Goal: Task Accomplishment & Management: Use online tool/utility

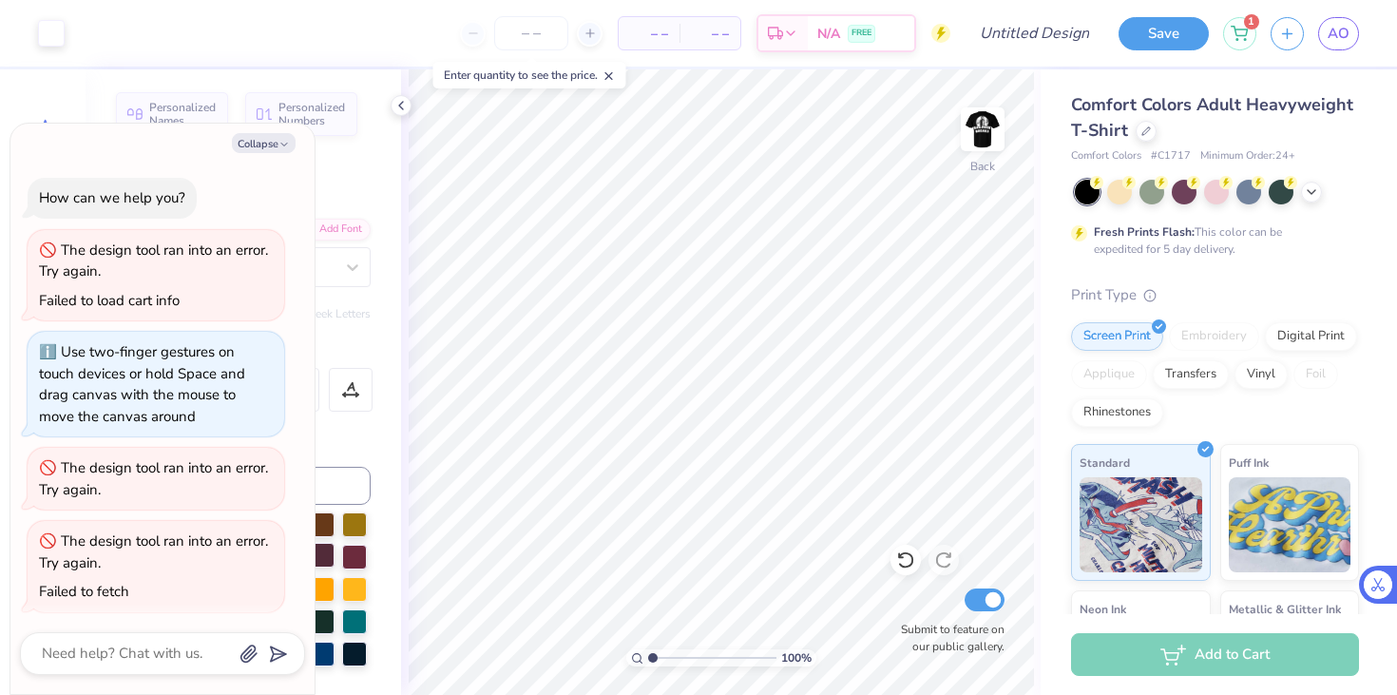
scroll to position [106, 0]
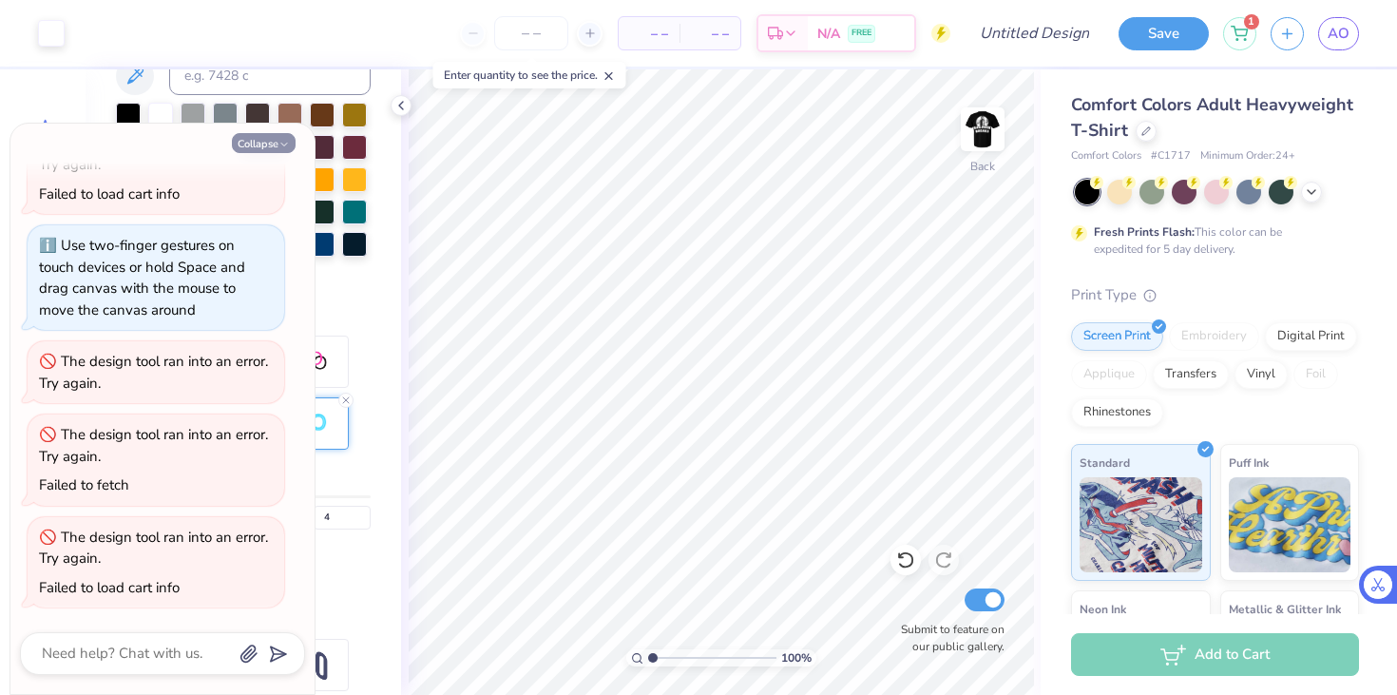
click at [270, 145] on button "Collapse" at bounding box center [264, 143] width 64 height 20
type textarea "x"
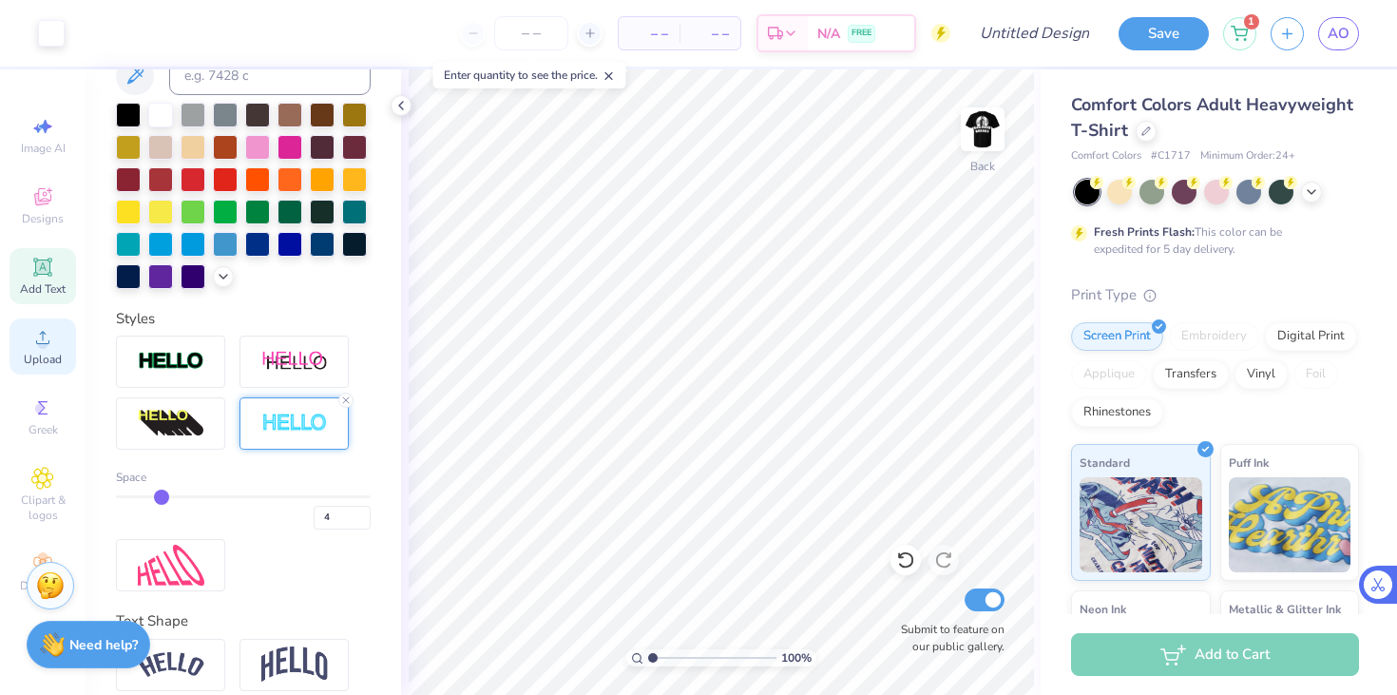
click at [37, 365] on span "Upload" at bounding box center [43, 359] width 38 height 15
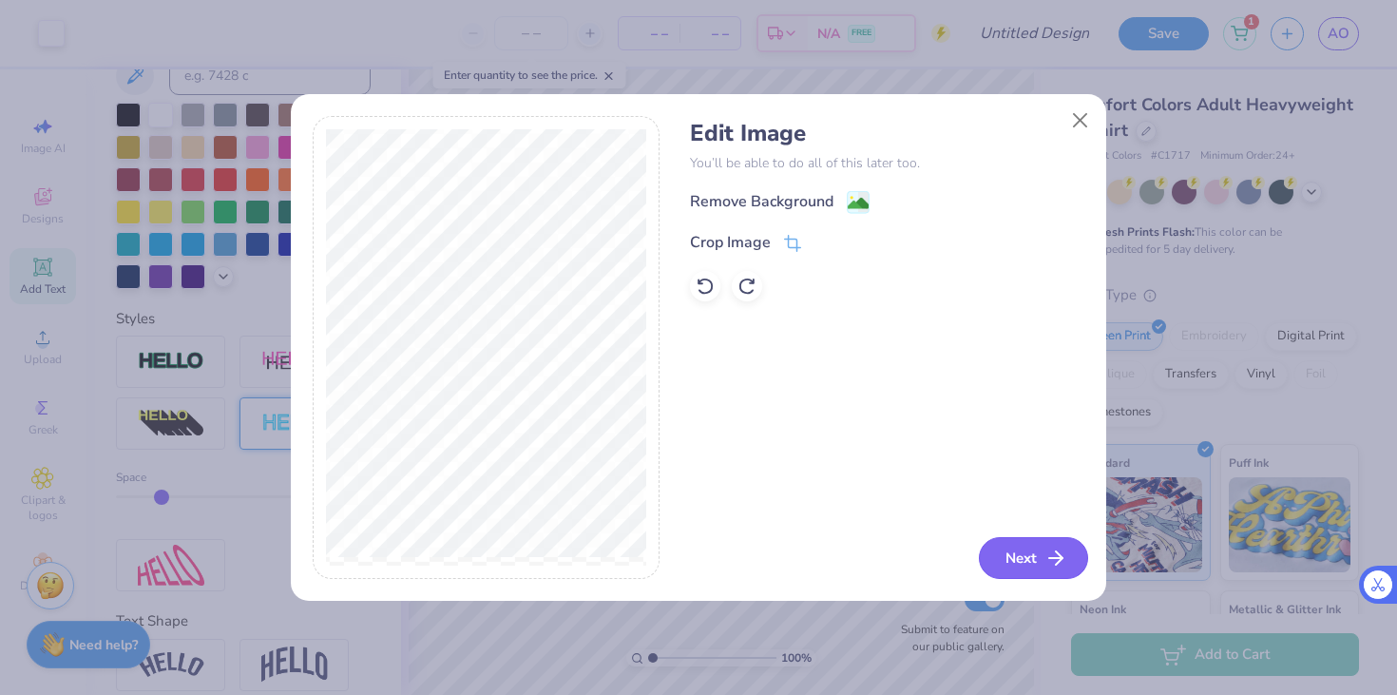
click at [1030, 562] on button "Next" at bounding box center [1033, 558] width 109 height 42
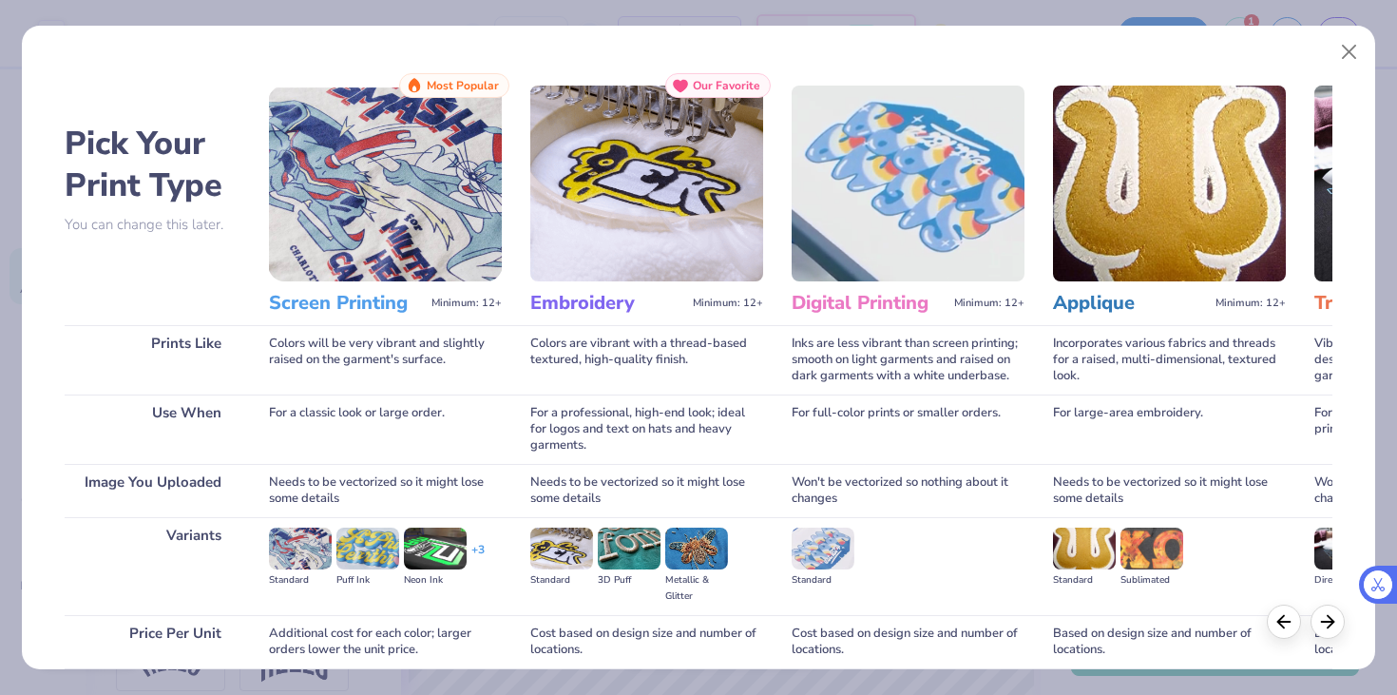
scroll to position [158, 0]
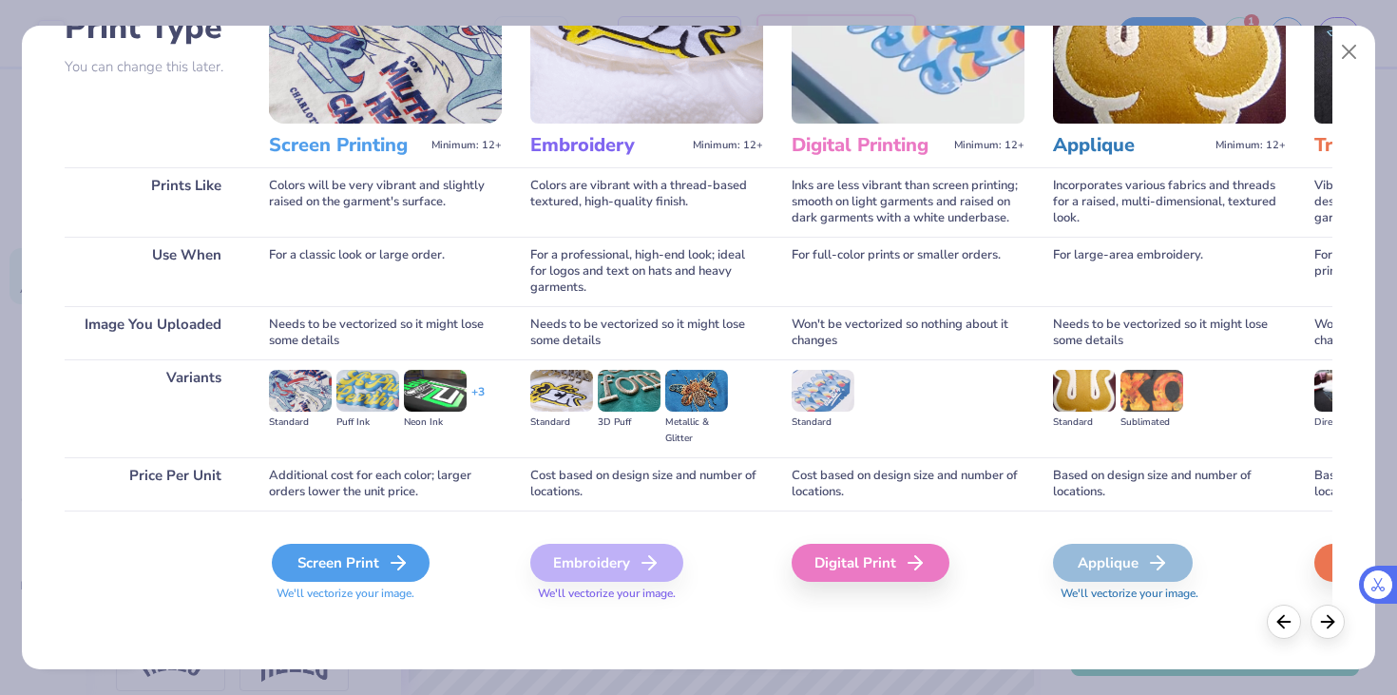
click at [334, 550] on div "Screen Print" at bounding box center [351, 563] width 158 height 38
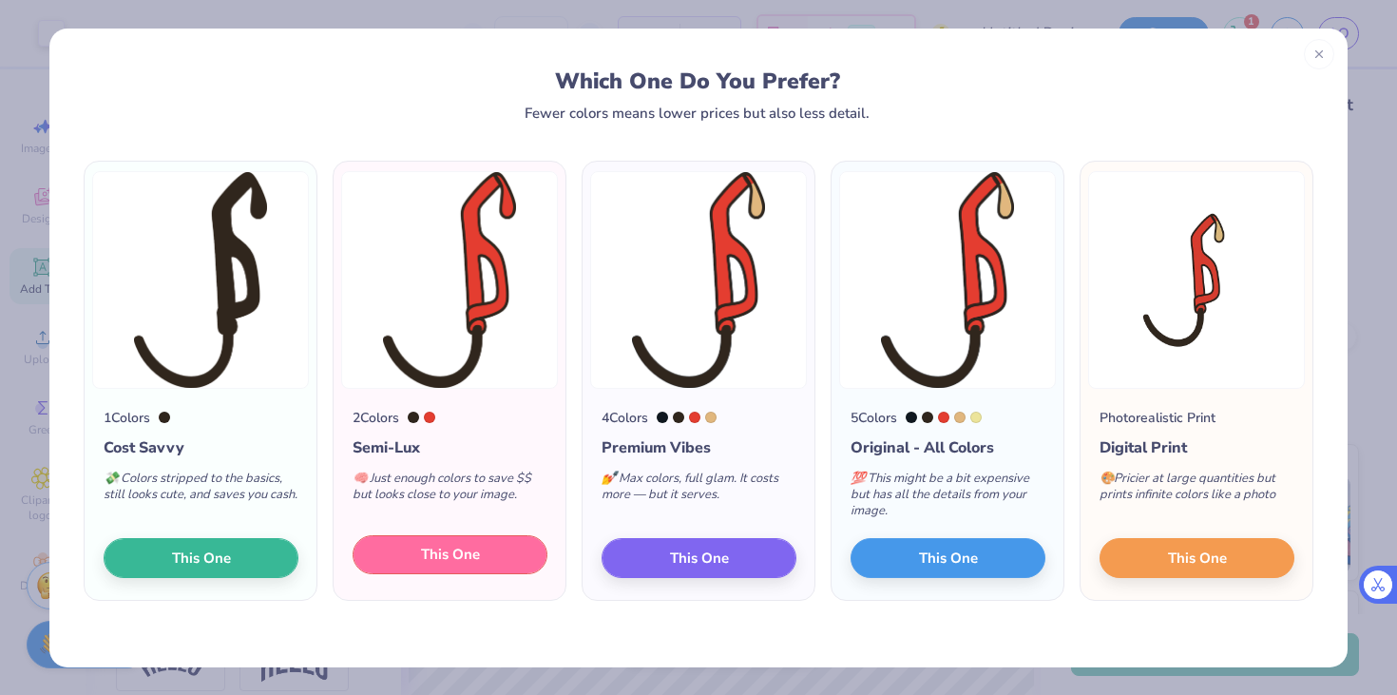
click at [429, 562] on span "This One" at bounding box center [450, 555] width 59 height 22
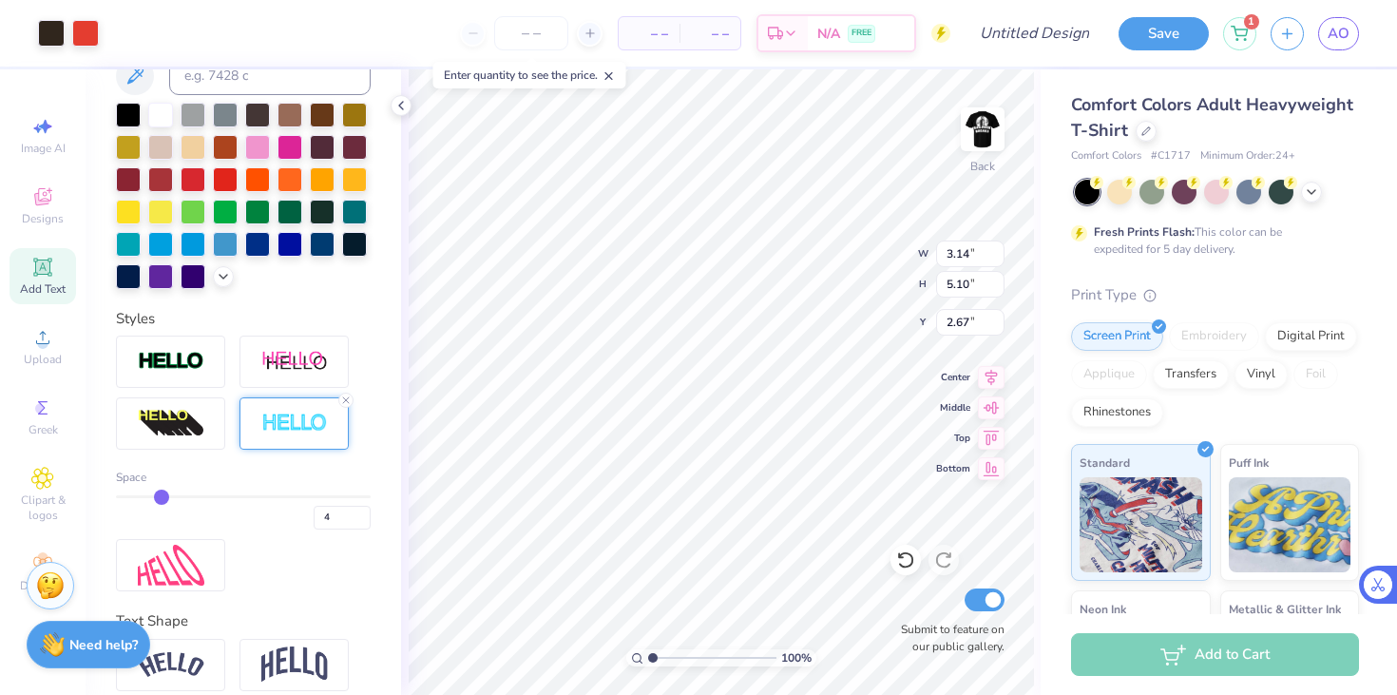
type input "3.14"
type input "5.10"
type input "2.35"
type input "4.66"
type input "3.60"
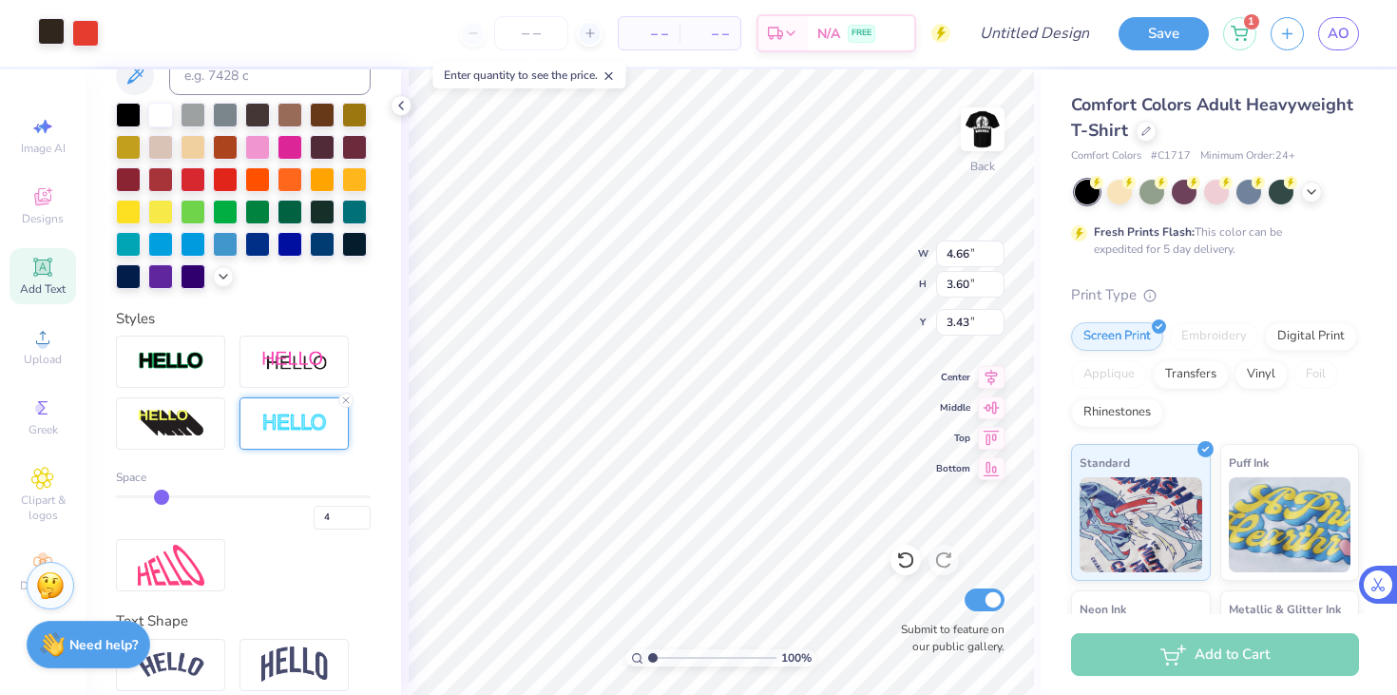
click at [50, 38] on div at bounding box center [51, 31] width 27 height 27
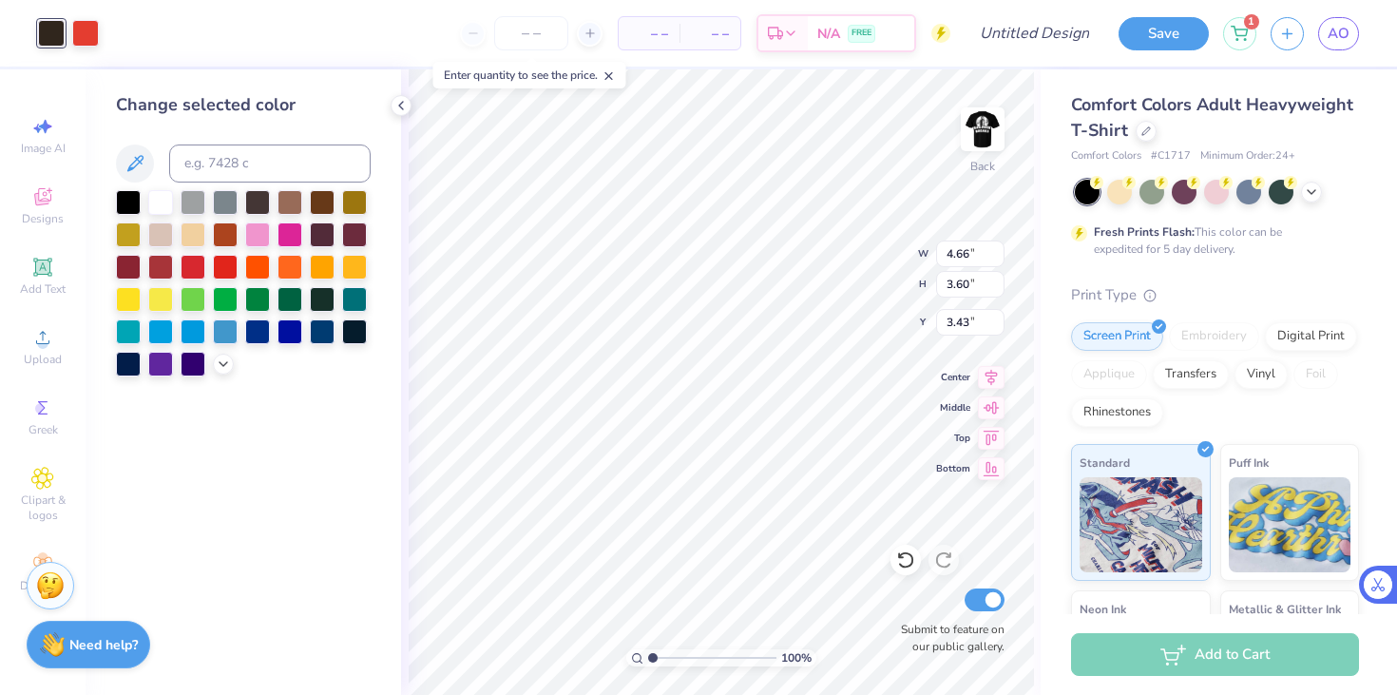
type input "4.18"
click at [161, 201] on div at bounding box center [160, 200] width 25 height 25
click at [129, 204] on div at bounding box center [128, 200] width 25 height 25
click at [91, 32] on div at bounding box center [85, 31] width 27 height 27
click at [163, 203] on div at bounding box center [160, 200] width 25 height 25
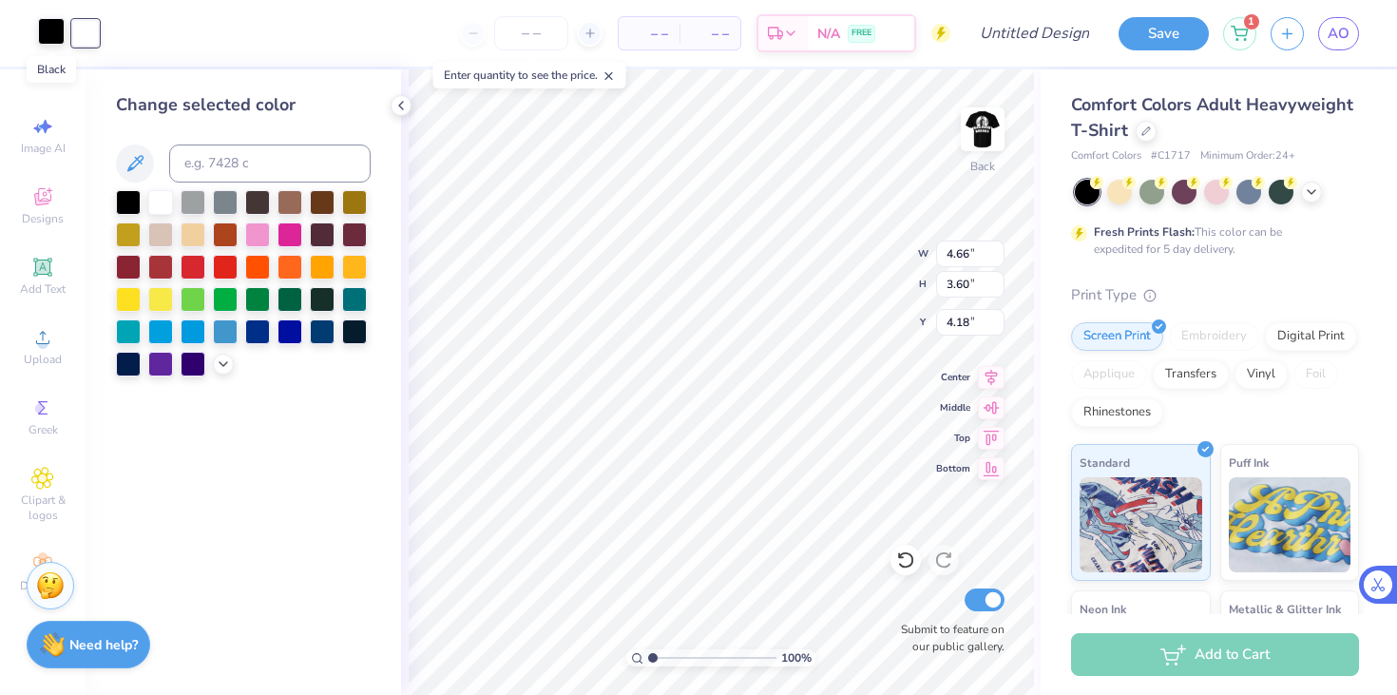
click at [56, 42] on div at bounding box center [51, 31] width 27 height 27
click at [202, 203] on div at bounding box center [193, 200] width 25 height 25
click at [221, 207] on div at bounding box center [225, 200] width 25 height 25
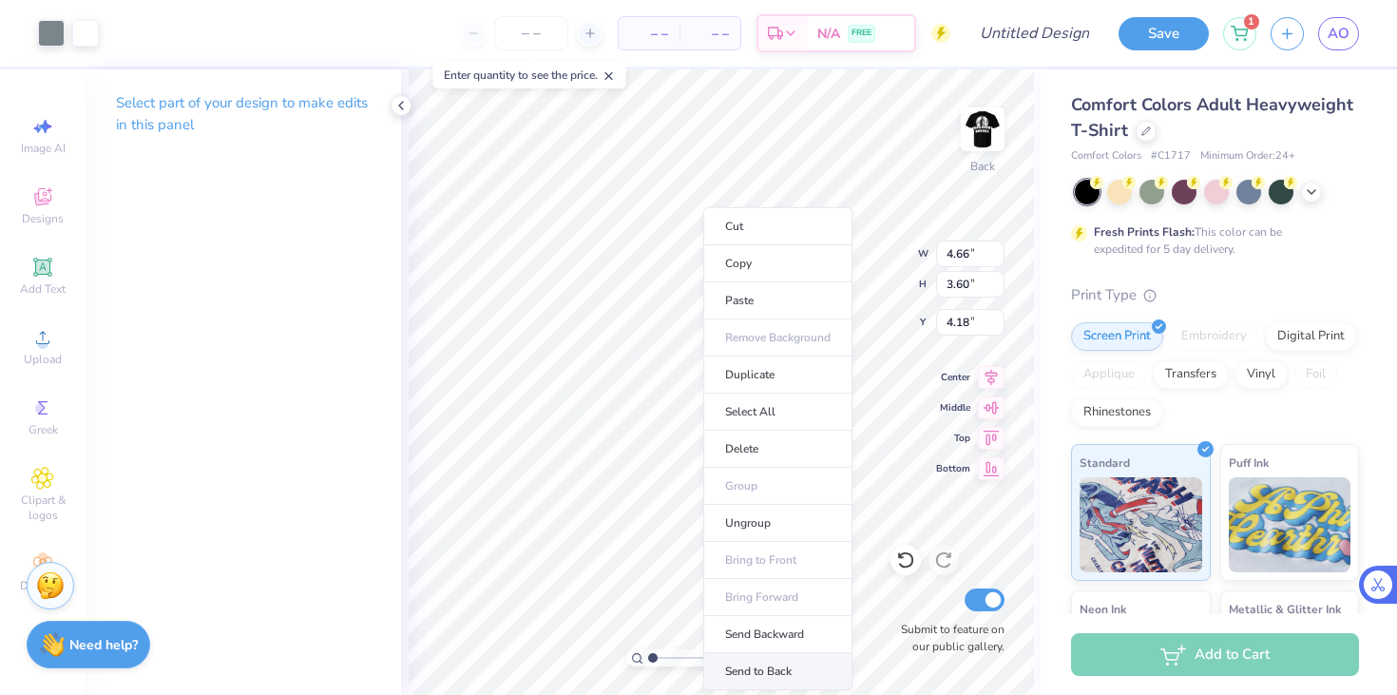
click at [783, 669] on li "Send to Back" at bounding box center [777, 671] width 149 height 37
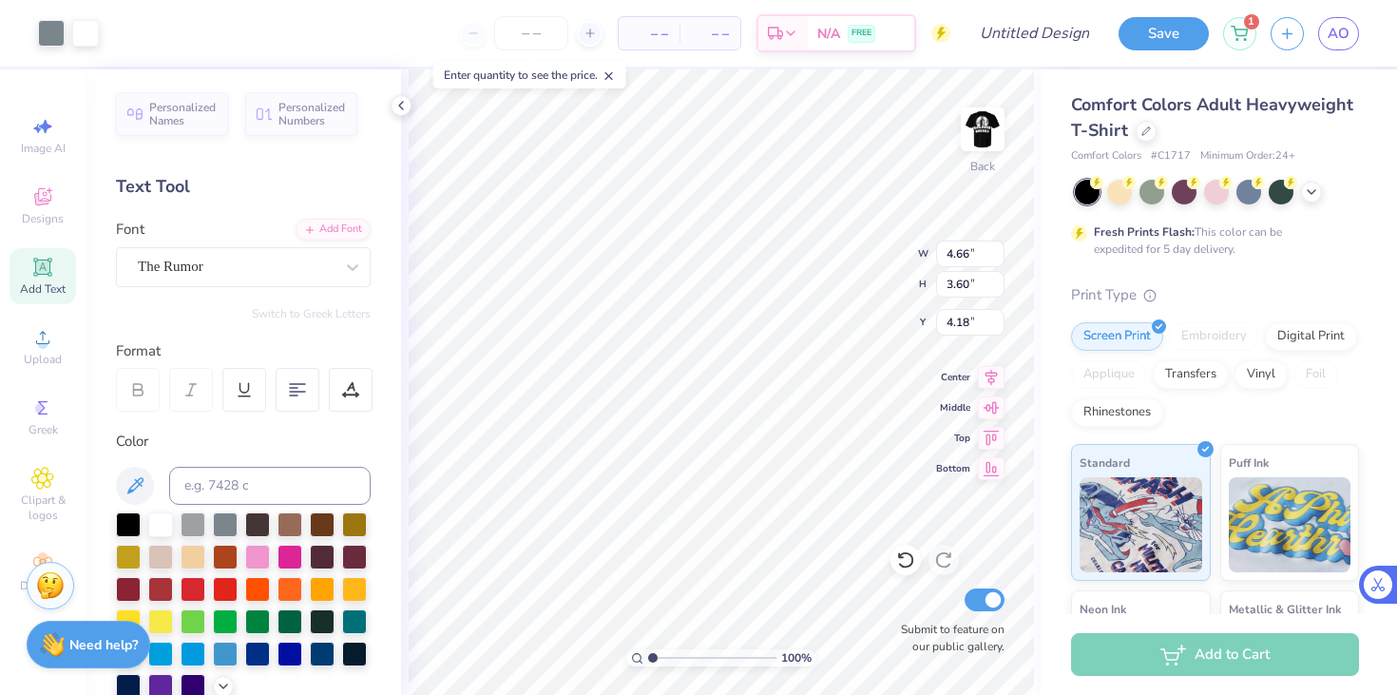
type input "4.66"
type input "3.60"
type input "6.48"
type input "5.10"
type input "2.69"
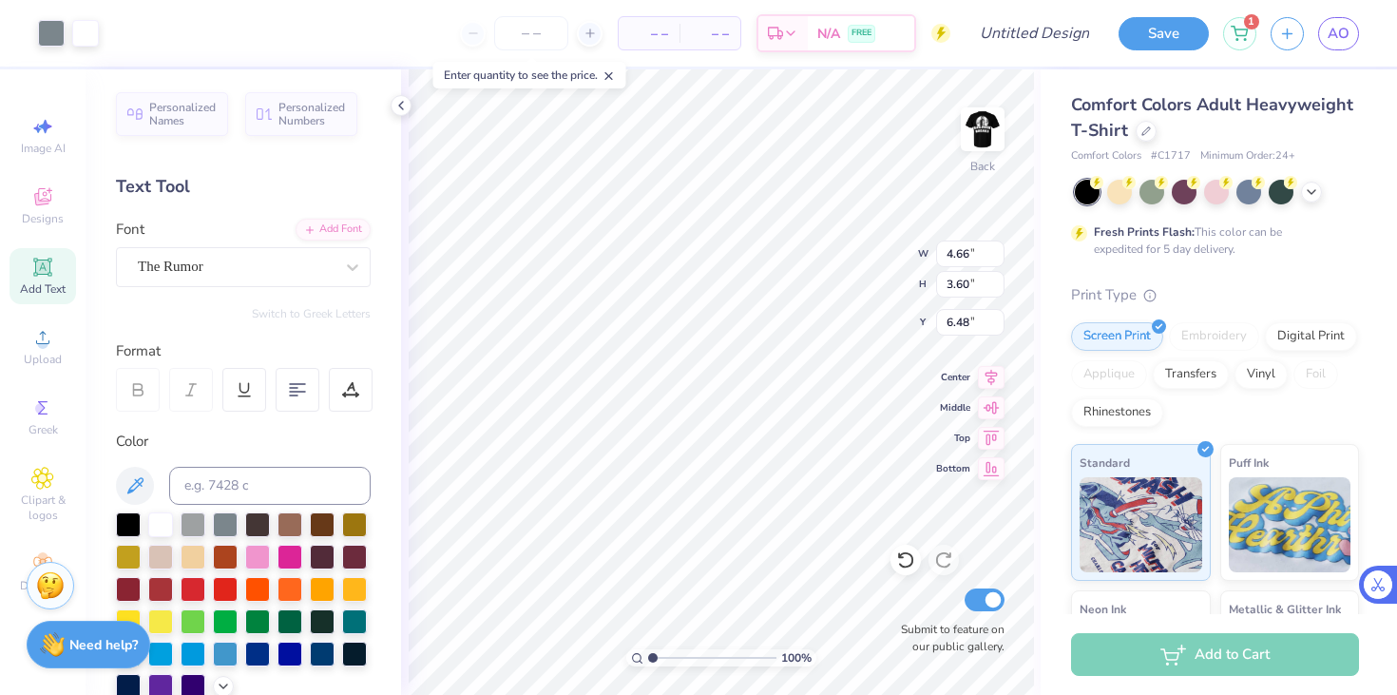
type input "7.05"
type input "3.41"
type input "1.80"
type input "4.84"
type input "4.24"
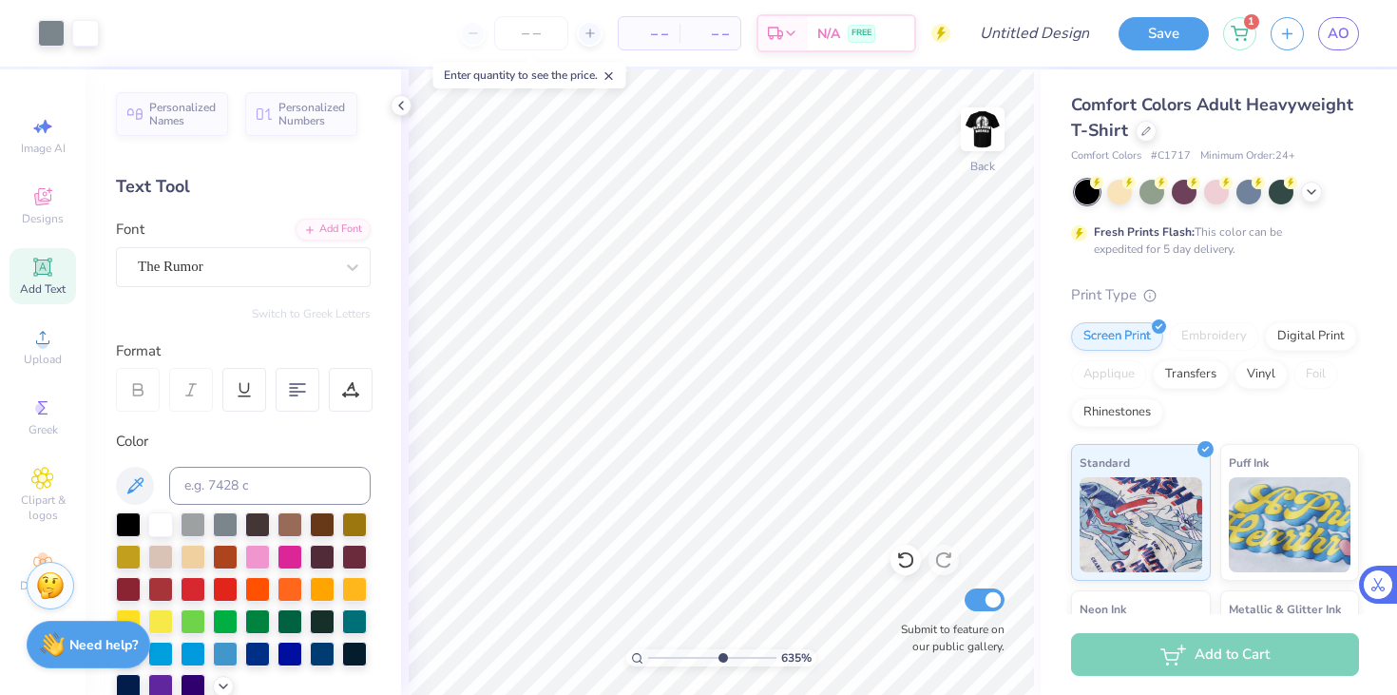
drag, startPoint x: 652, startPoint y: 657, endPoint x: 719, endPoint y: 662, distance: 67.7
type input "6.27"
click at [719, 662] on input "range" at bounding box center [712, 657] width 128 height 17
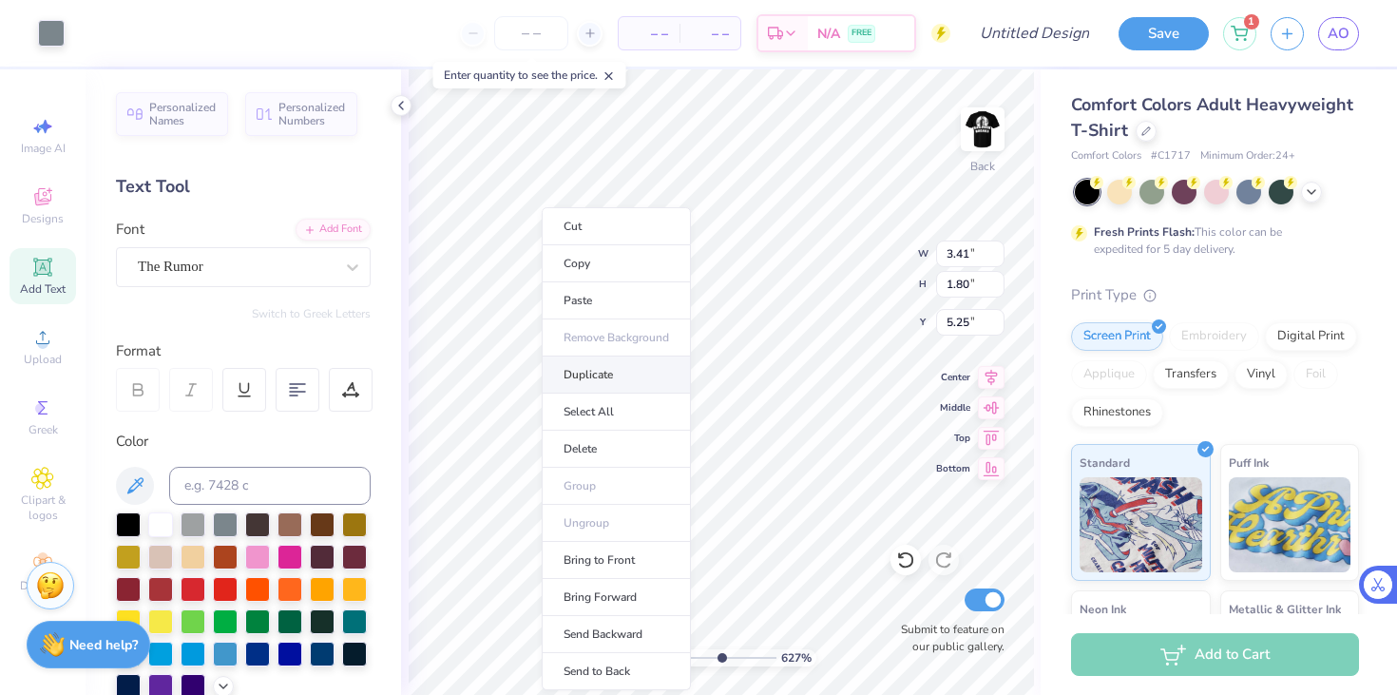
click at [618, 377] on li "Duplicate" at bounding box center [616, 374] width 149 height 37
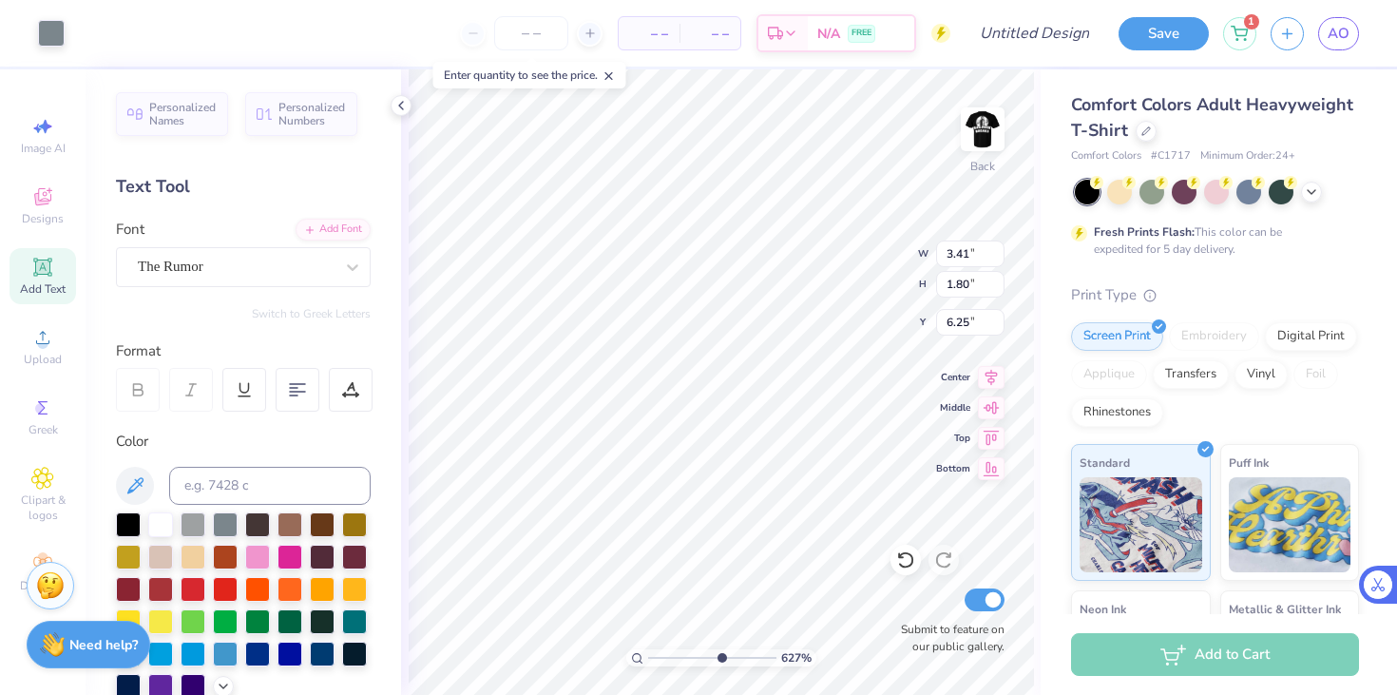
type input "5.25"
type input "3.25"
type input "1.72"
type input "5.26"
click at [53, 29] on div at bounding box center [51, 31] width 27 height 27
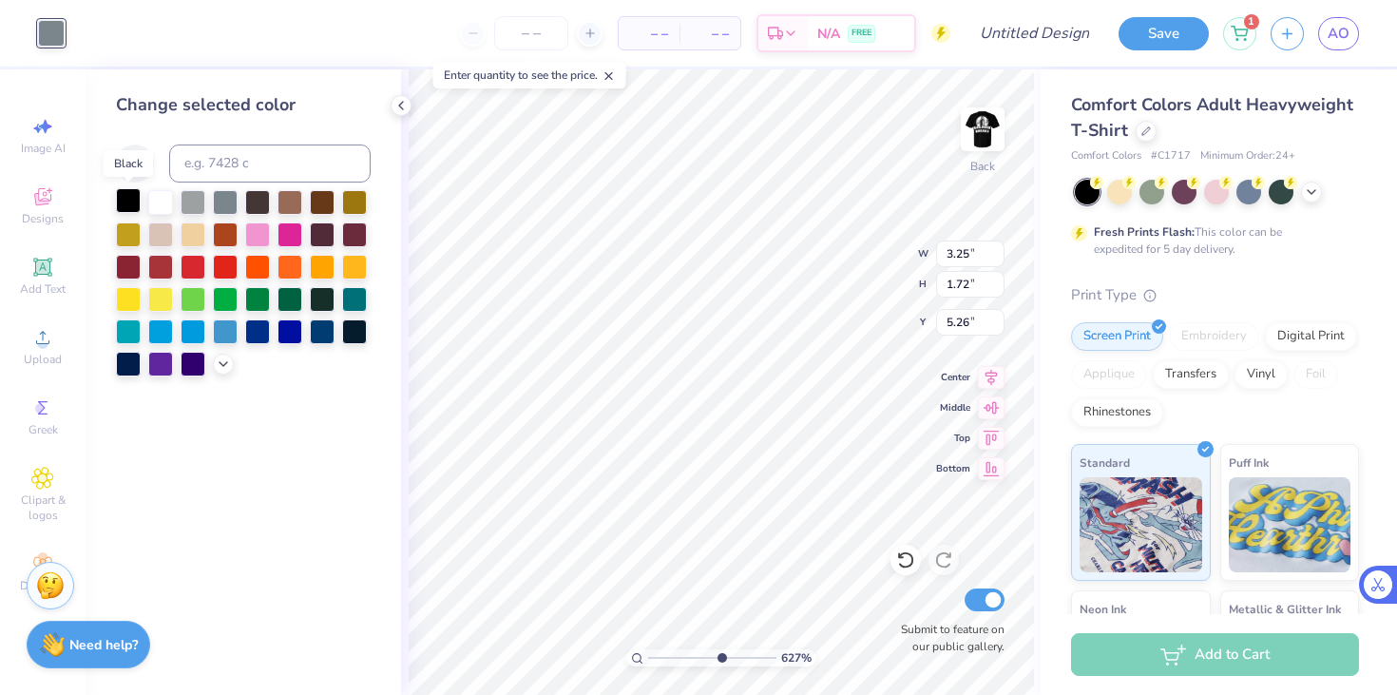
click at [134, 198] on div at bounding box center [128, 200] width 25 height 25
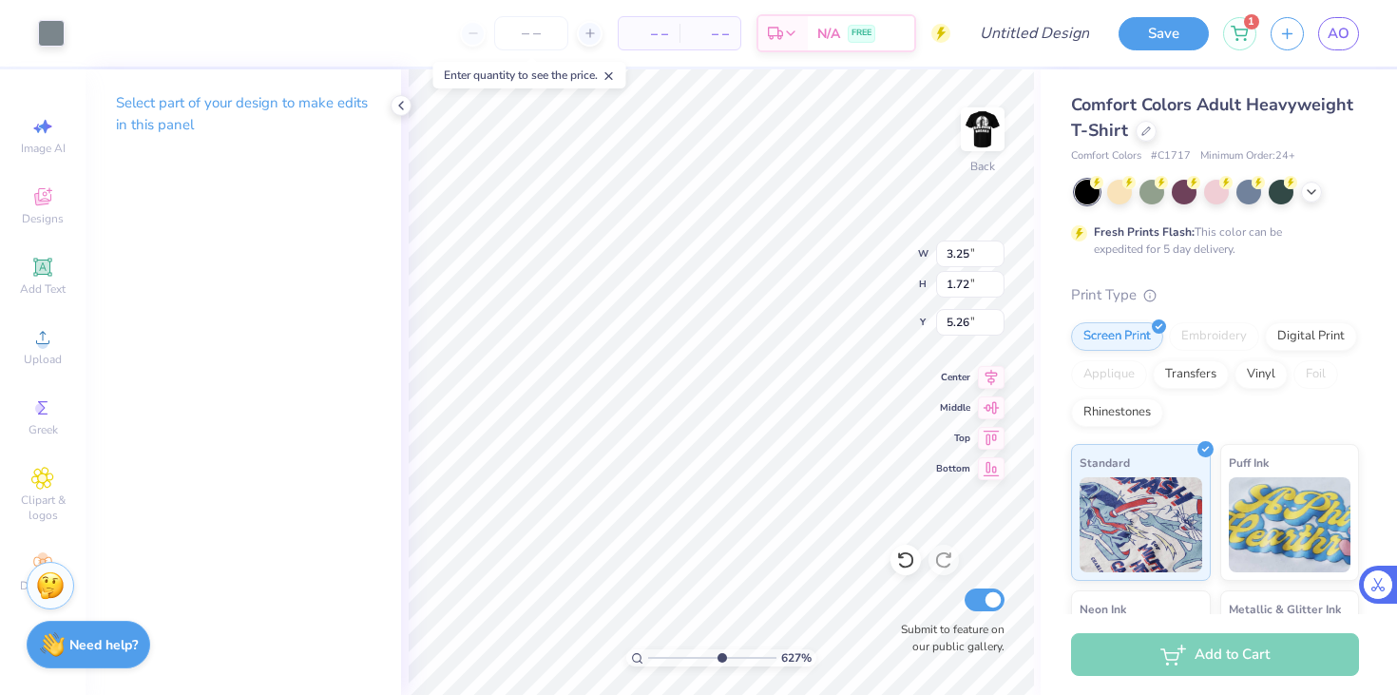
type input "3.41"
type input "1.80"
type input "5.25"
click at [43, 31] on div at bounding box center [51, 31] width 27 height 27
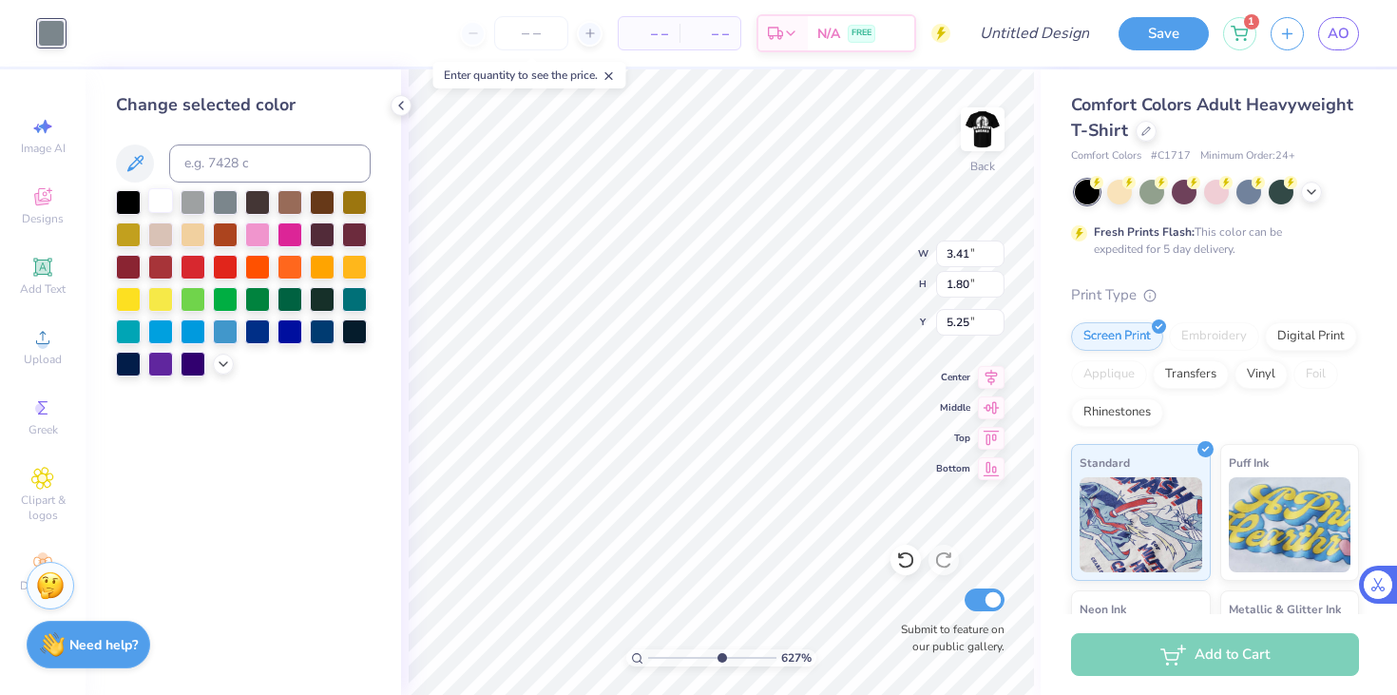
click at [160, 201] on div at bounding box center [160, 200] width 25 height 25
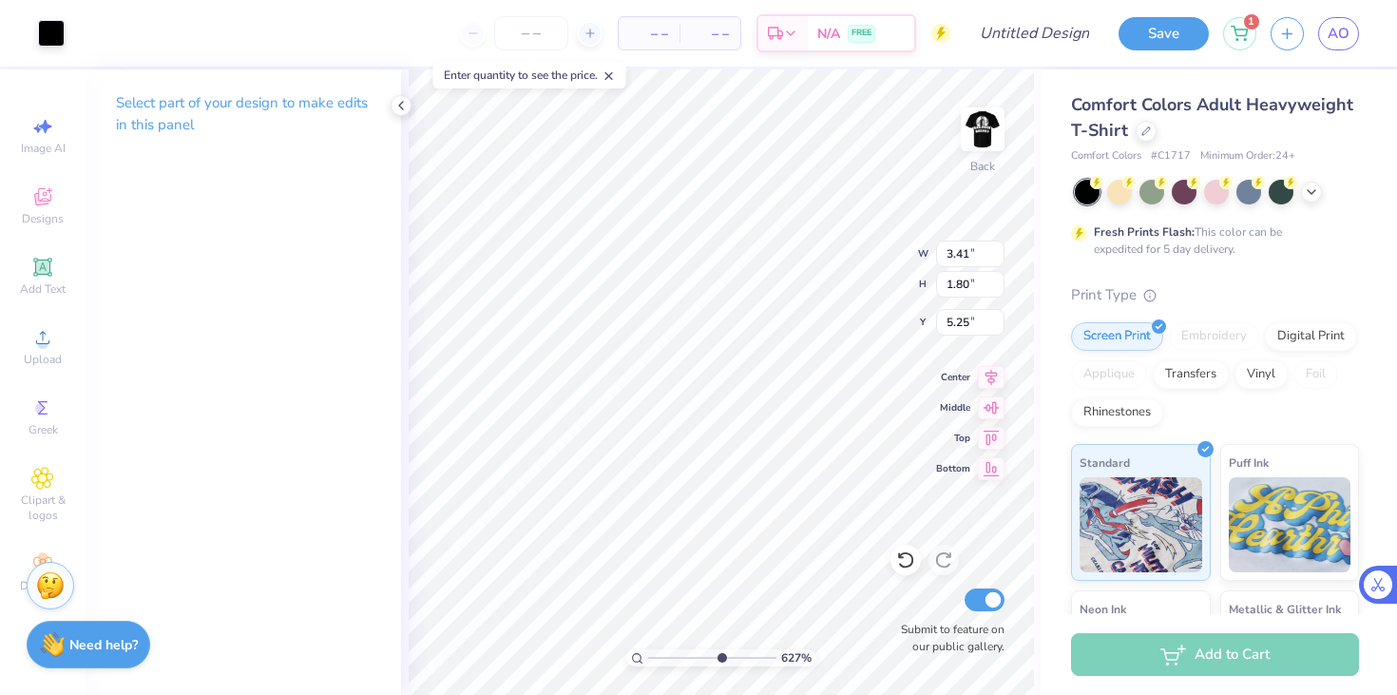
type input "3.25"
type input "1.72"
type input "5.32"
type input "2.91"
type input "1.54"
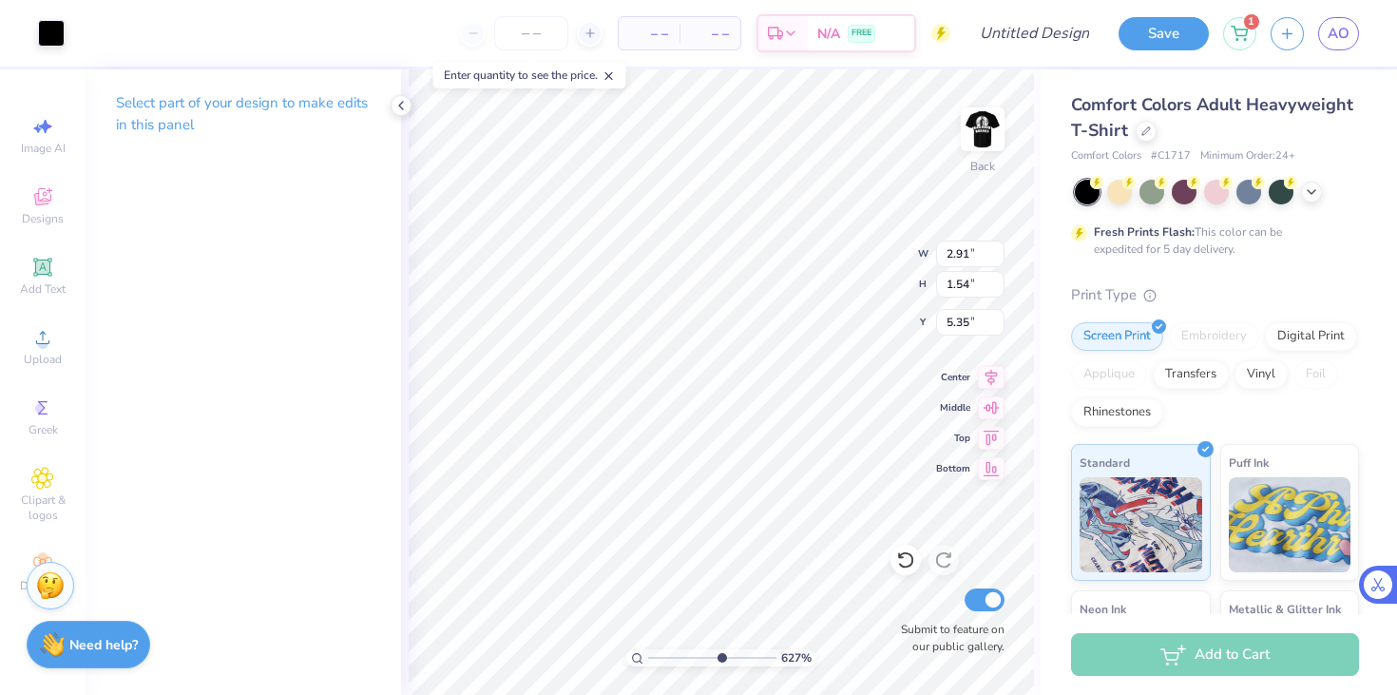
type input "5.45"
drag, startPoint x: 720, startPoint y: 659, endPoint x: 693, endPoint y: 659, distance: 27.6
type input "4.17"
click at [693, 659] on input "range" at bounding box center [712, 657] width 128 height 17
type input "2.03"
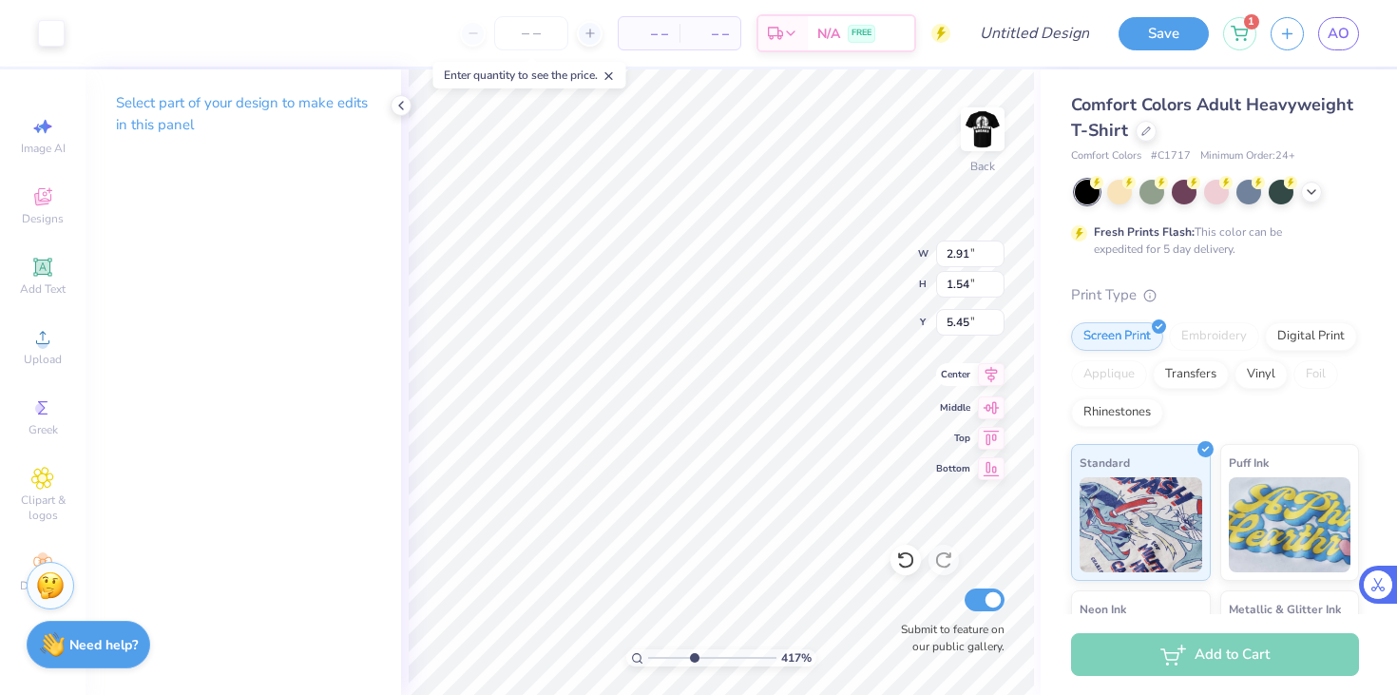
type input "1.48"
type input "2.50"
type input "2.91"
type input "1.54"
type input "5.25"
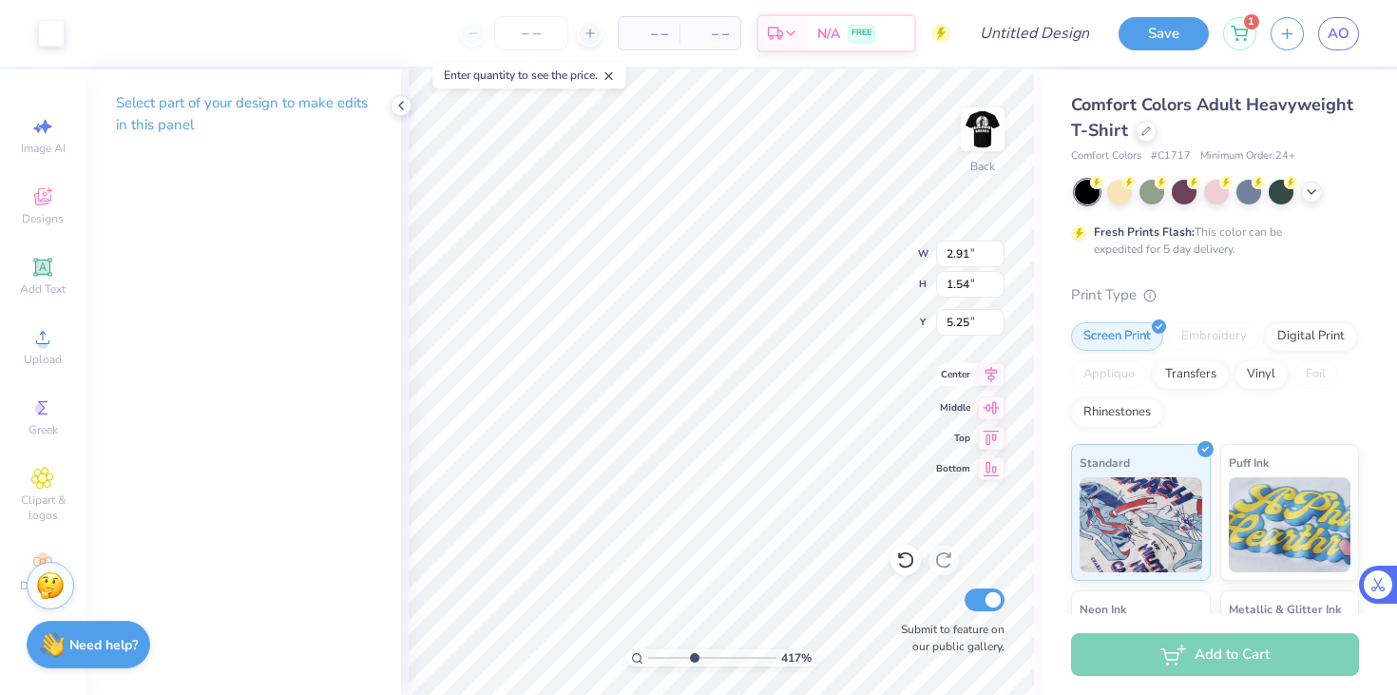
type input "0.43"
type input "0.56"
type input "3.00"
click at [51, 22] on div at bounding box center [51, 31] width 27 height 27
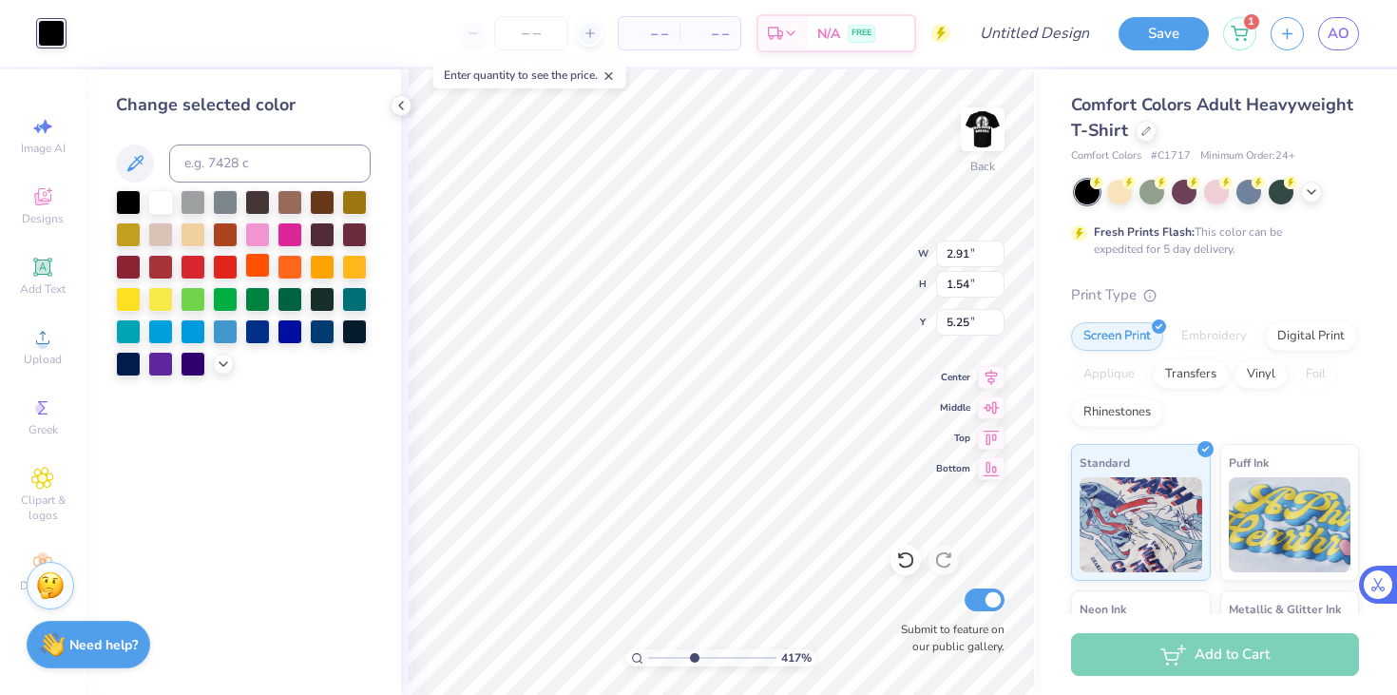
click at [261, 263] on div at bounding box center [257, 265] width 25 height 25
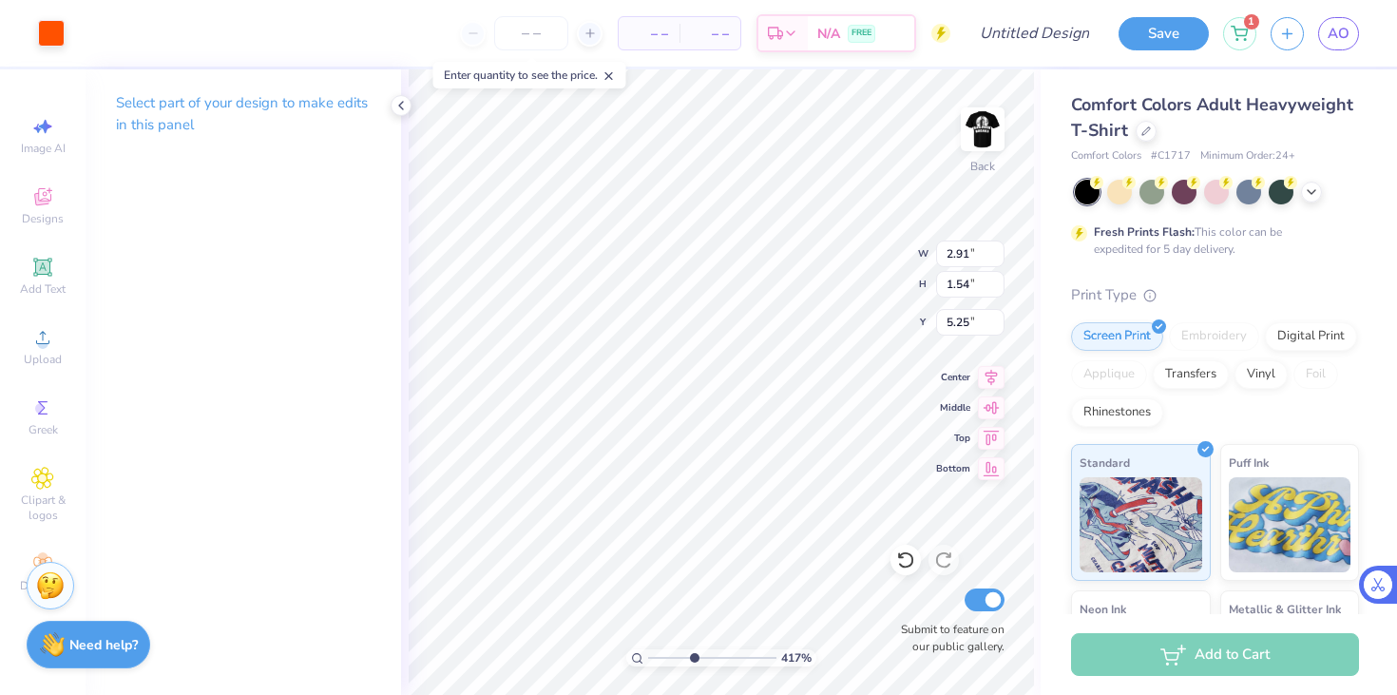
type input "5.45"
type input "3.14"
type input "1.66"
type input "5.39"
click at [405, 108] on icon at bounding box center [400, 105] width 15 height 15
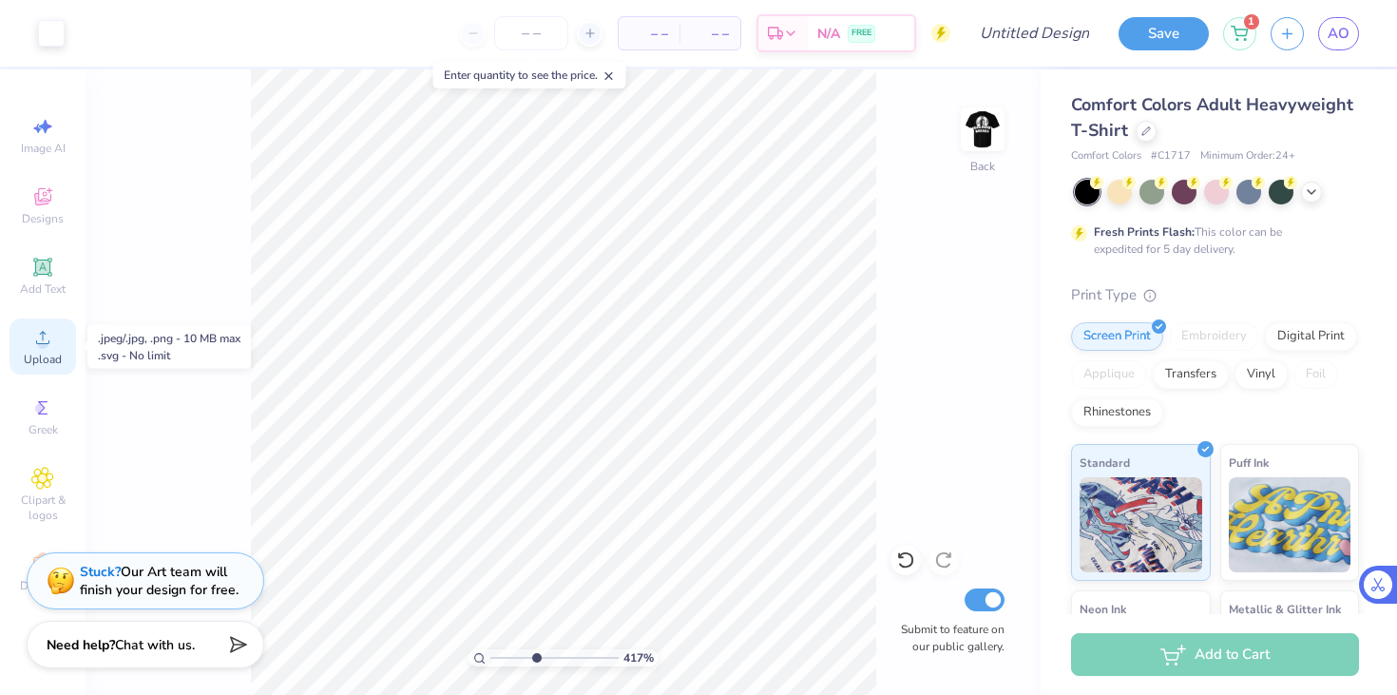
click at [42, 348] on circle at bounding box center [42, 343] width 10 height 10
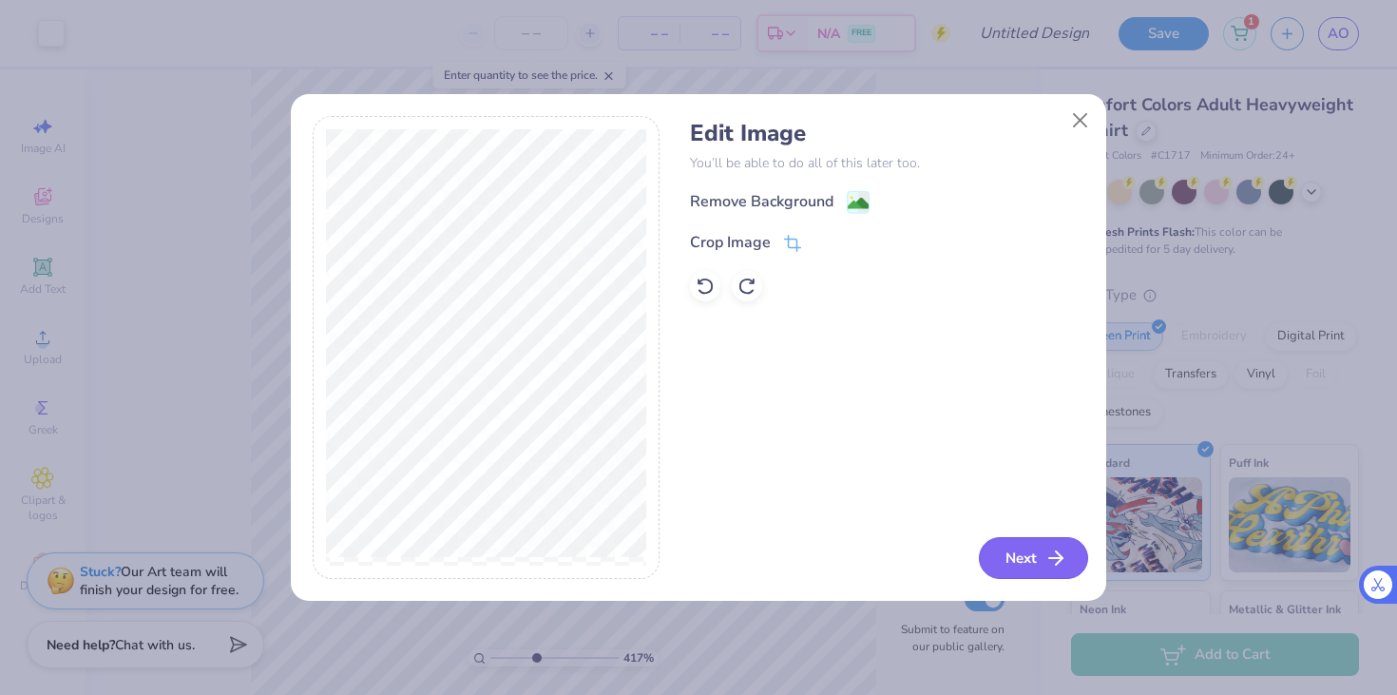
click at [1036, 552] on button "Next" at bounding box center [1033, 558] width 109 height 42
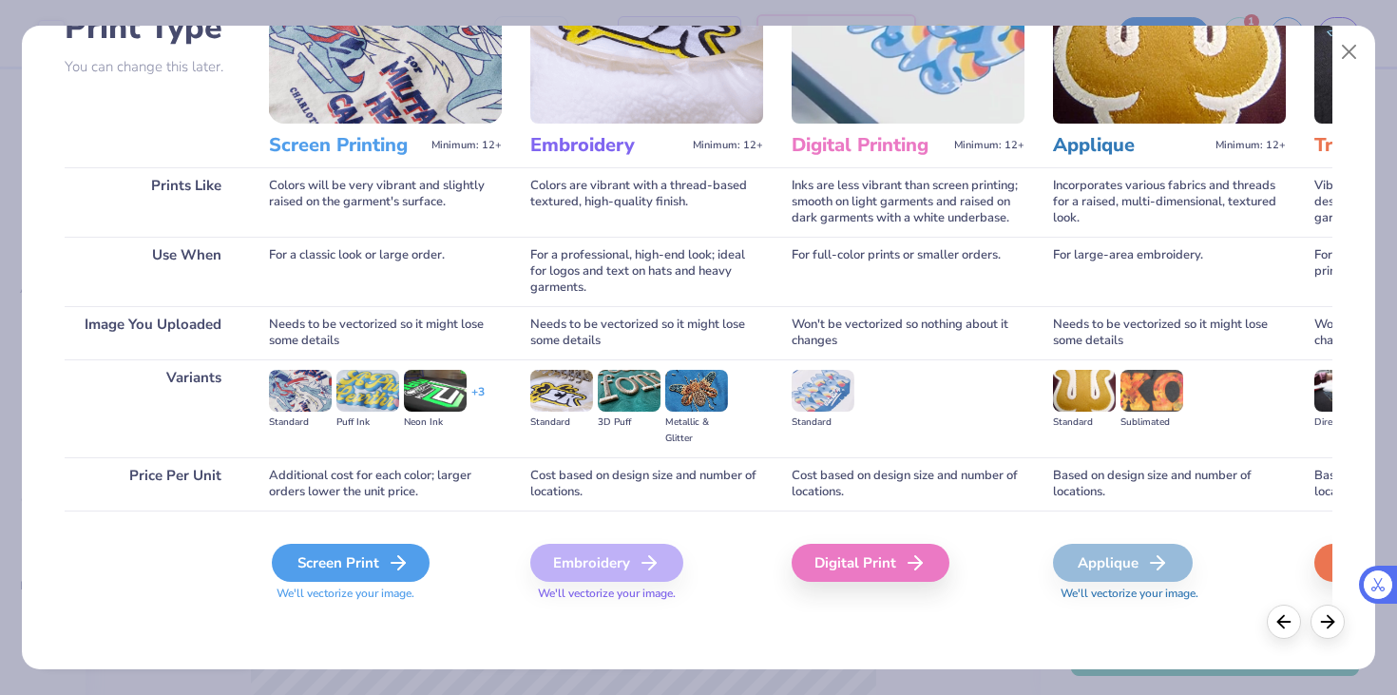
click at [379, 567] on div "Screen Print" at bounding box center [351, 563] width 158 height 38
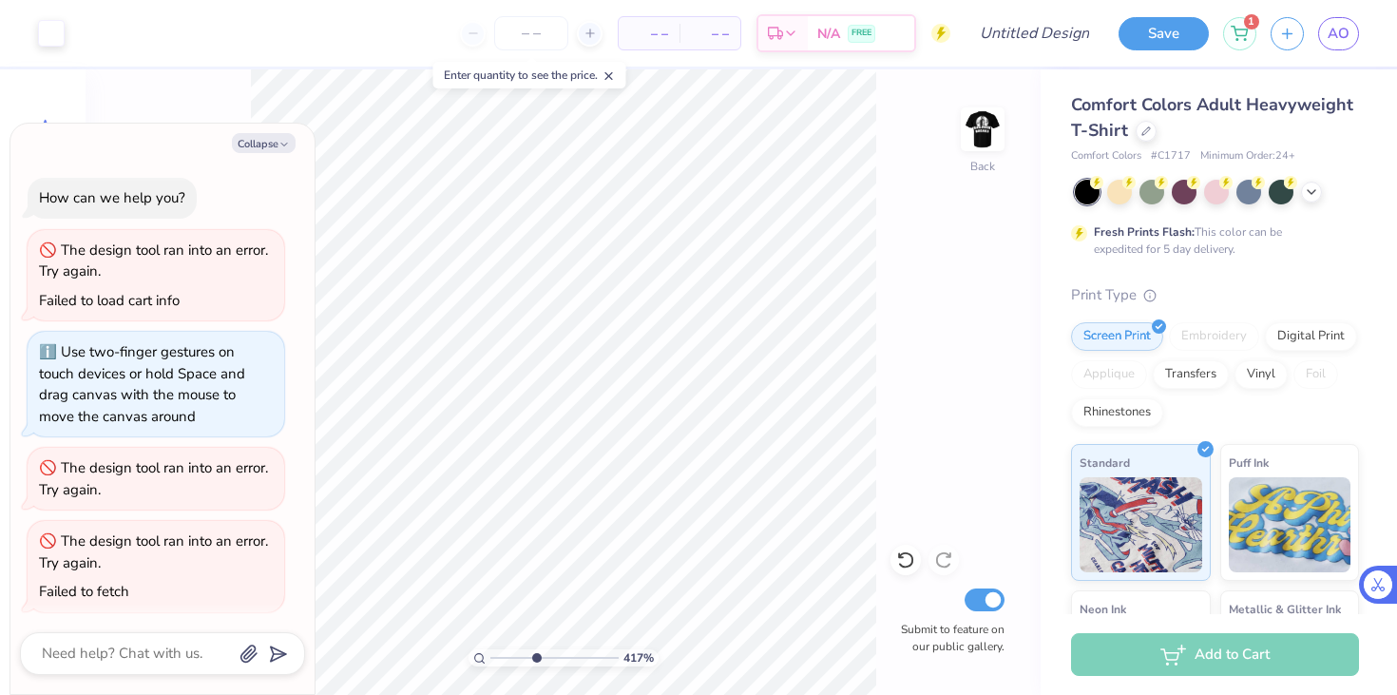
scroll to position [180, 0]
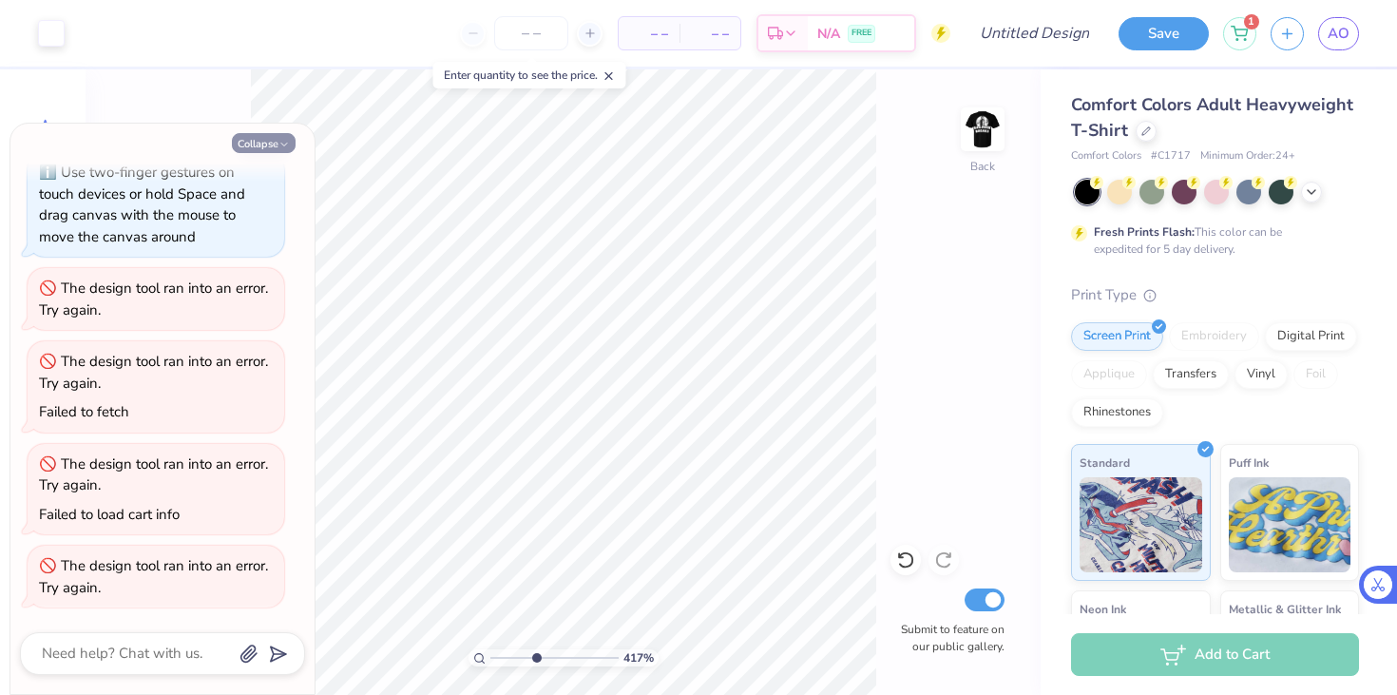
click at [246, 141] on button "Collapse" at bounding box center [264, 143] width 64 height 20
type textarea "x"
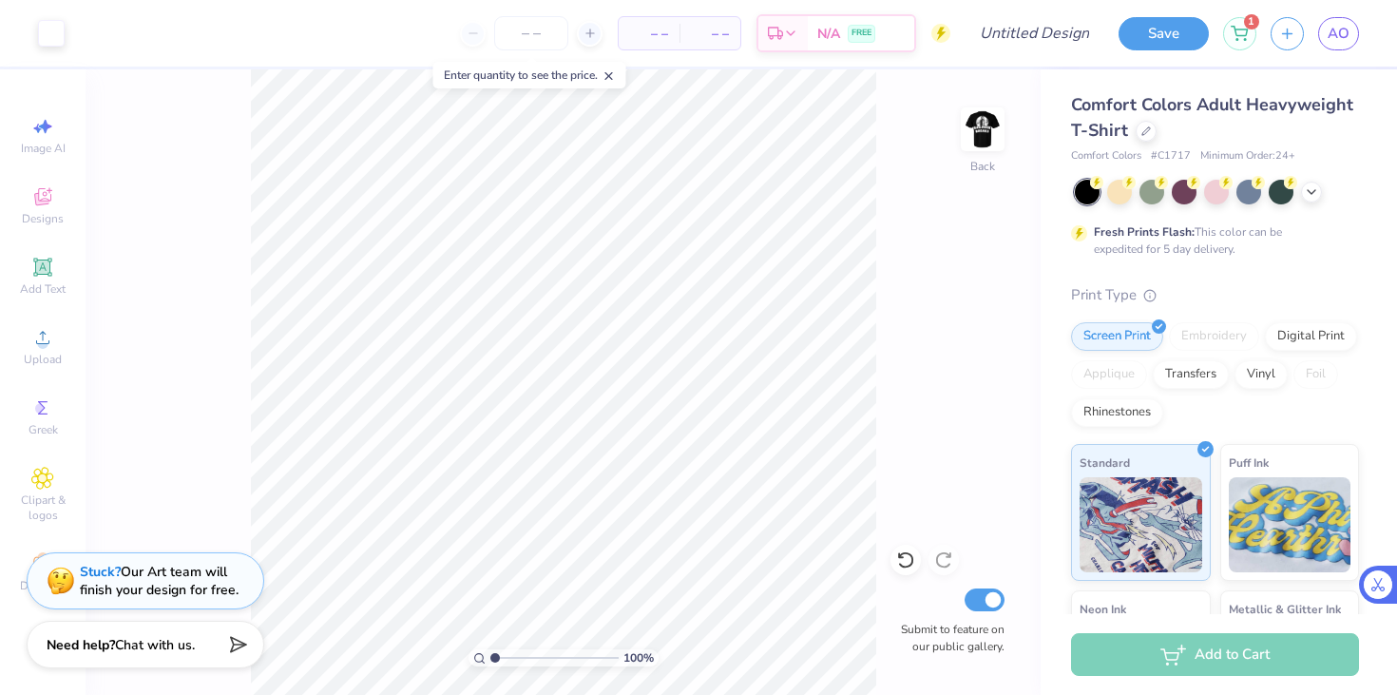
drag, startPoint x: 536, startPoint y: 656, endPoint x: 448, endPoint y: 656, distance: 88.4
type input "1"
click at [490, 656] on input "range" at bounding box center [554, 657] width 128 height 17
click at [45, 350] on div "Upload" at bounding box center [43, 346] width 67 height 56
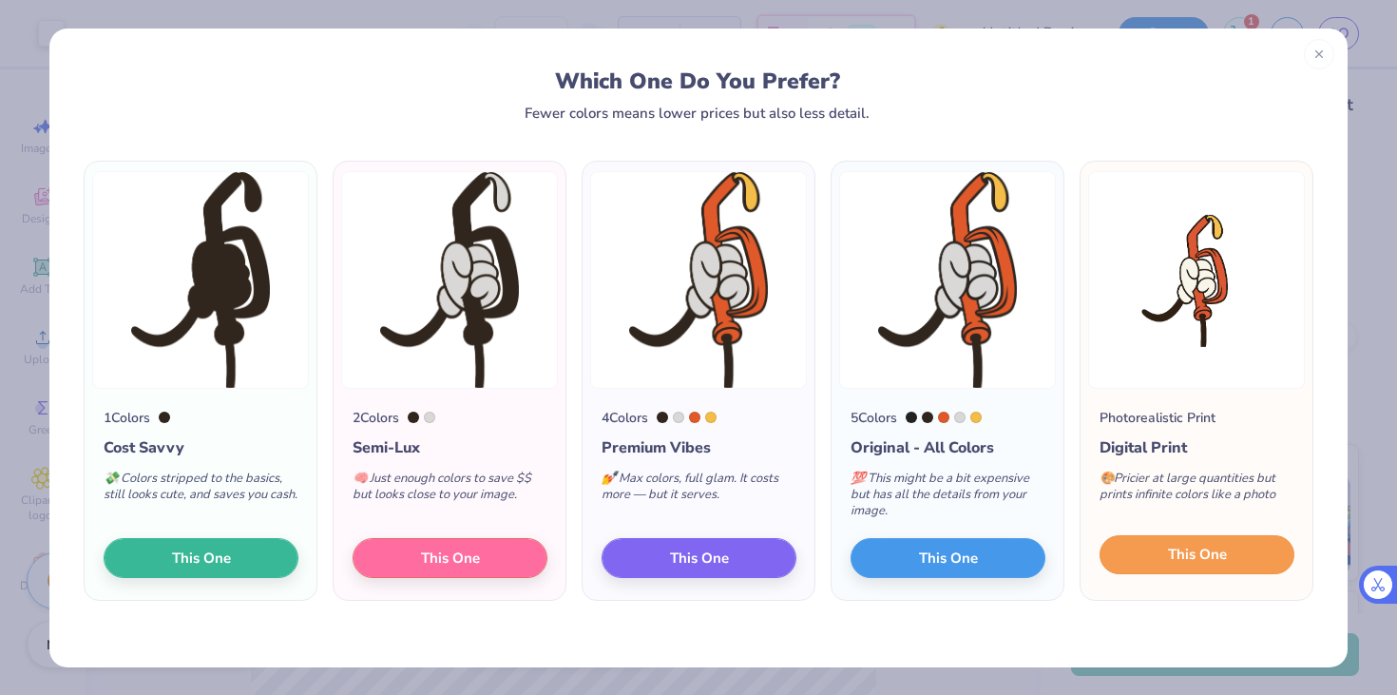
click at [1200, 567] on button "This One" at bounding box center [1197, 555] width 195 height 40
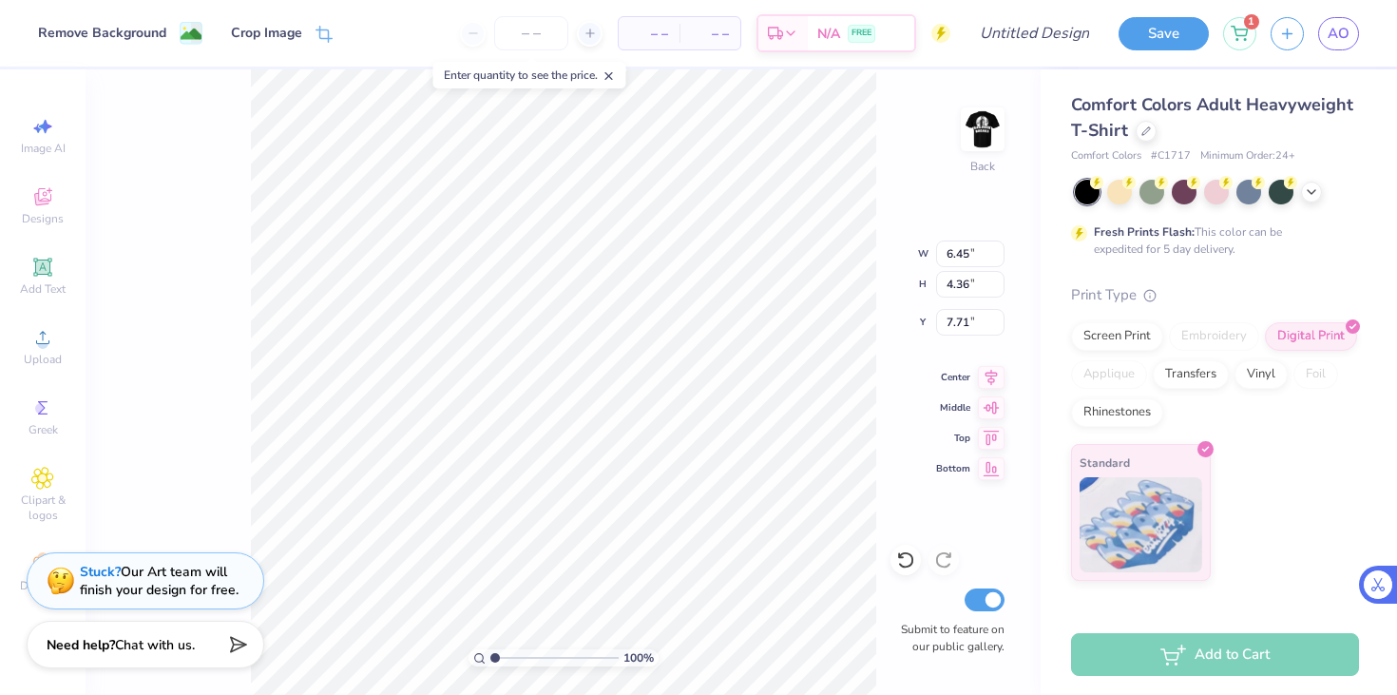
type input "6.45"
type input "4.36"
type input "3.62"
drag, startPoint x: 495, startPoint y: 656, endPoint x: 520, endPoint y: 653, distance: 24.9
type input "3.05"
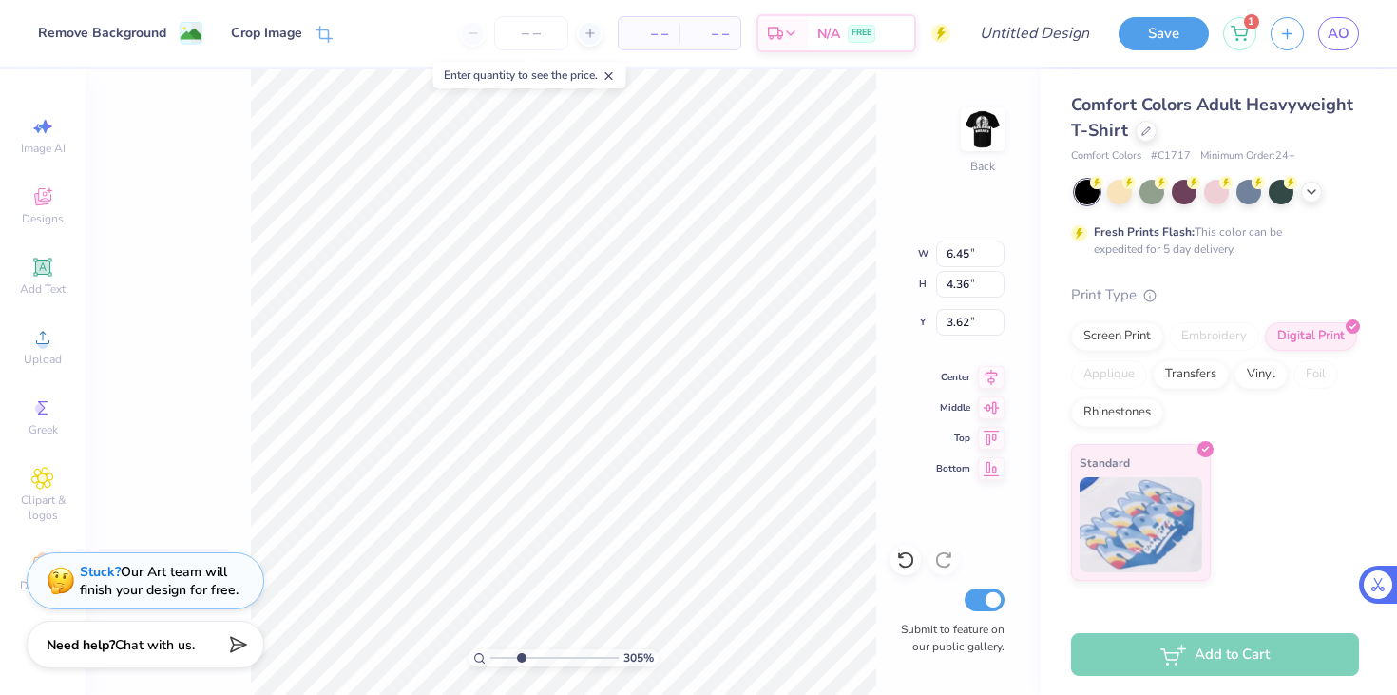
click at [520, 653] on input "range" at bounding box center [554, 657] width 128 height 17
click at [181, 33] on image at bounding box center [191, 36] width 21 height 21
type input "4.15"
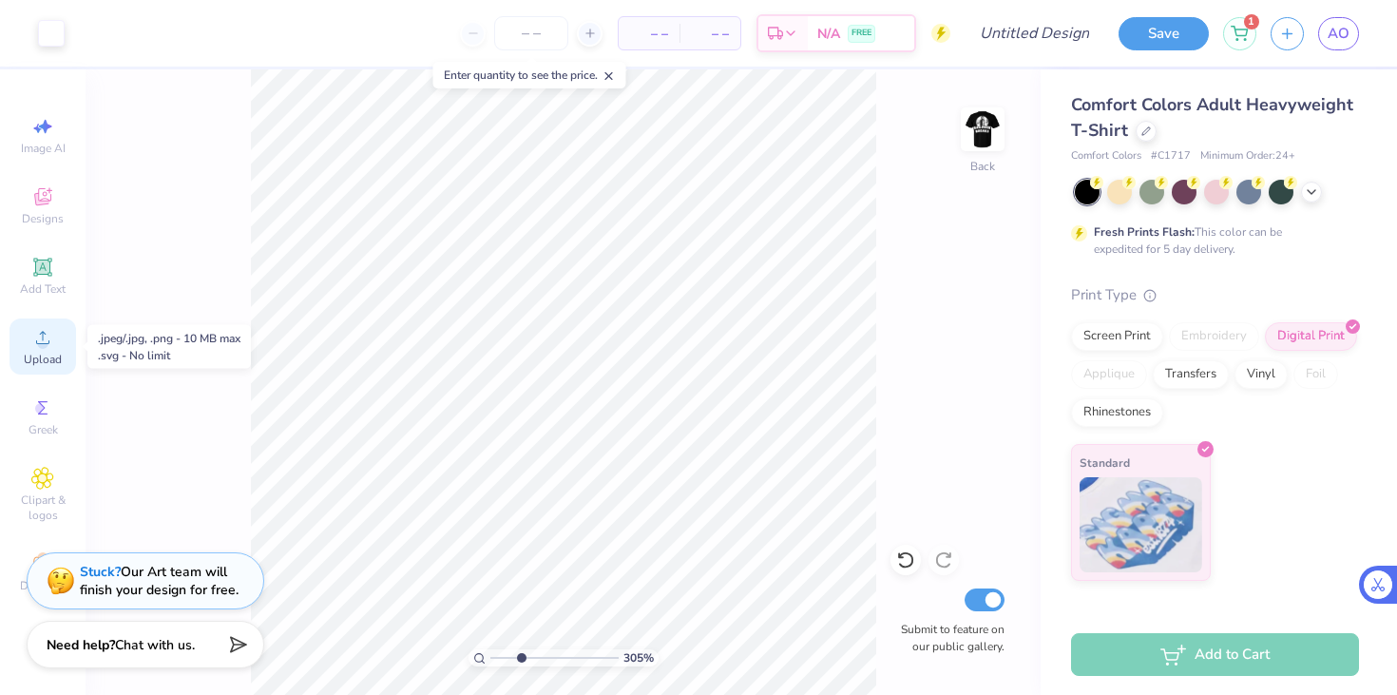
click at [35, 342] on icon at bounding box center [42, 337] width 23 height 23
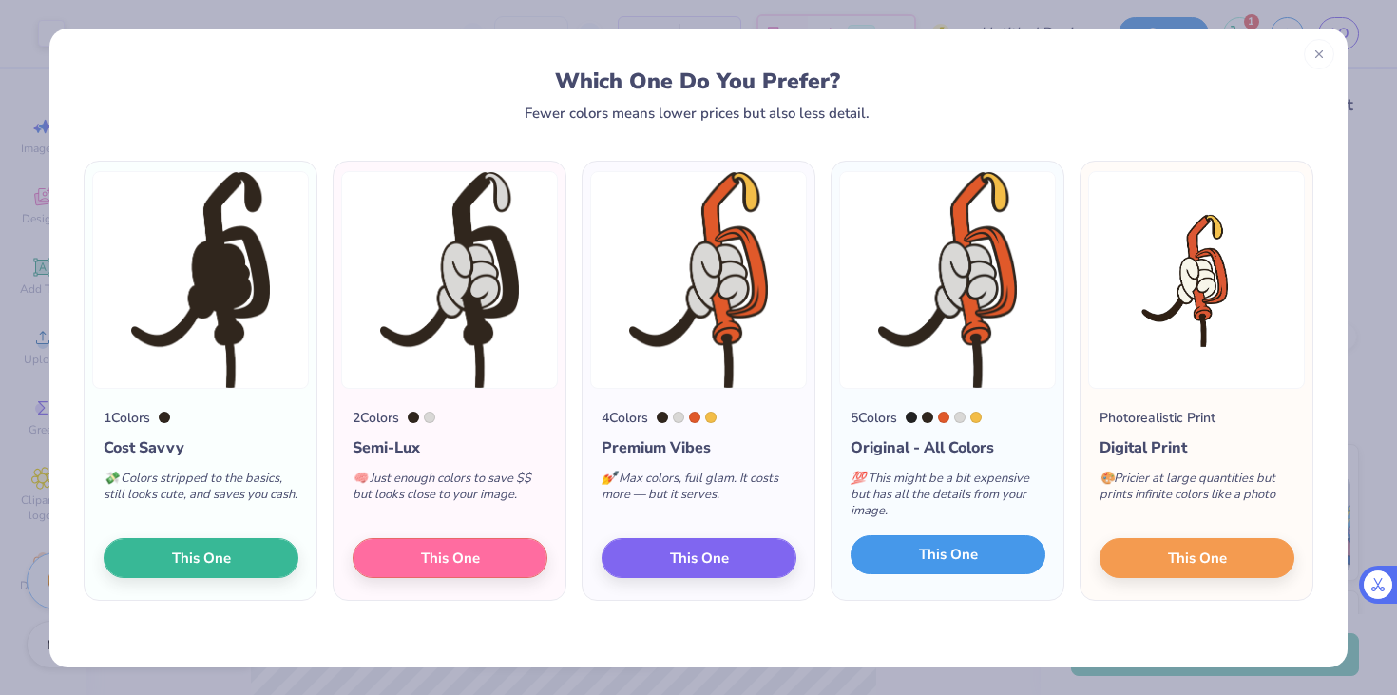
click at [928, 560] on span "This One" at bounding box center [948, 555] width 59 height 22
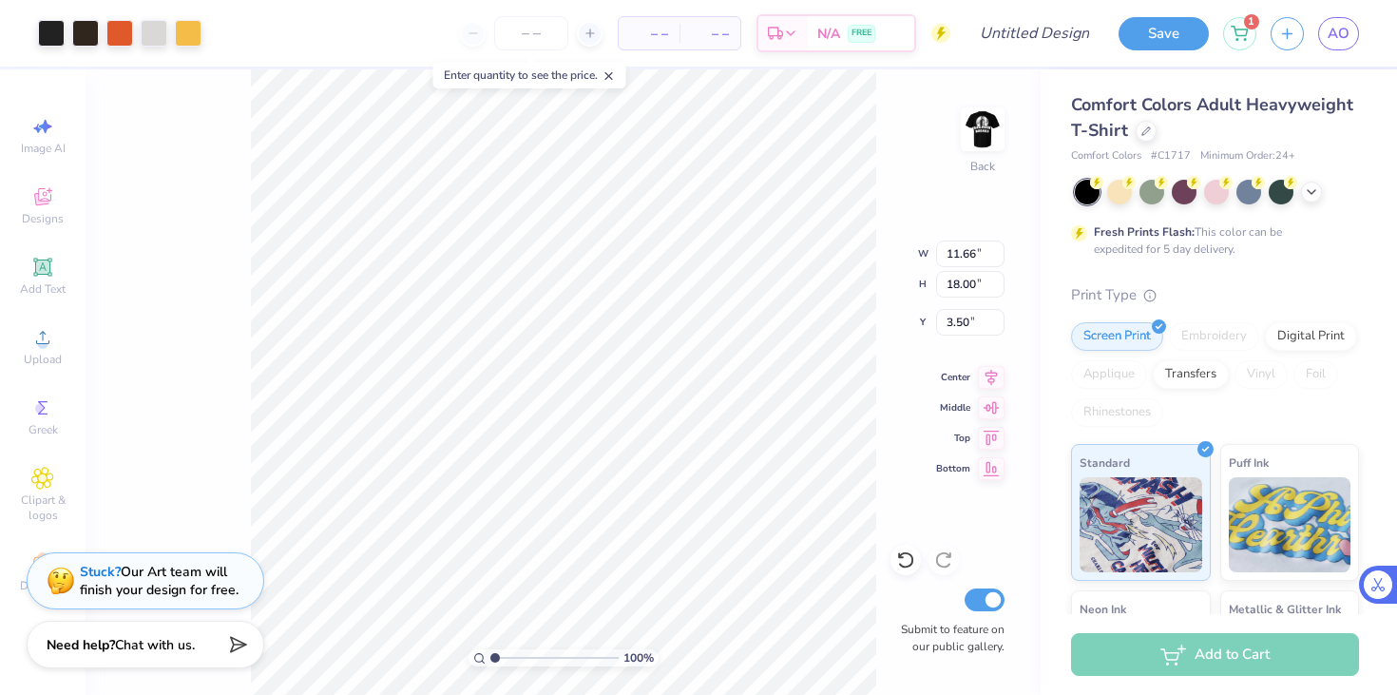
drag, startPoint x: 519, startPoint y: 655, endPoint x: 479, endPoint y: 652, distance: 40.0
type input "1"
click at [490, 652] on input "range" at bounding box center [554, 657] width 128 height 17
type input "2.53"
type input "2.45"
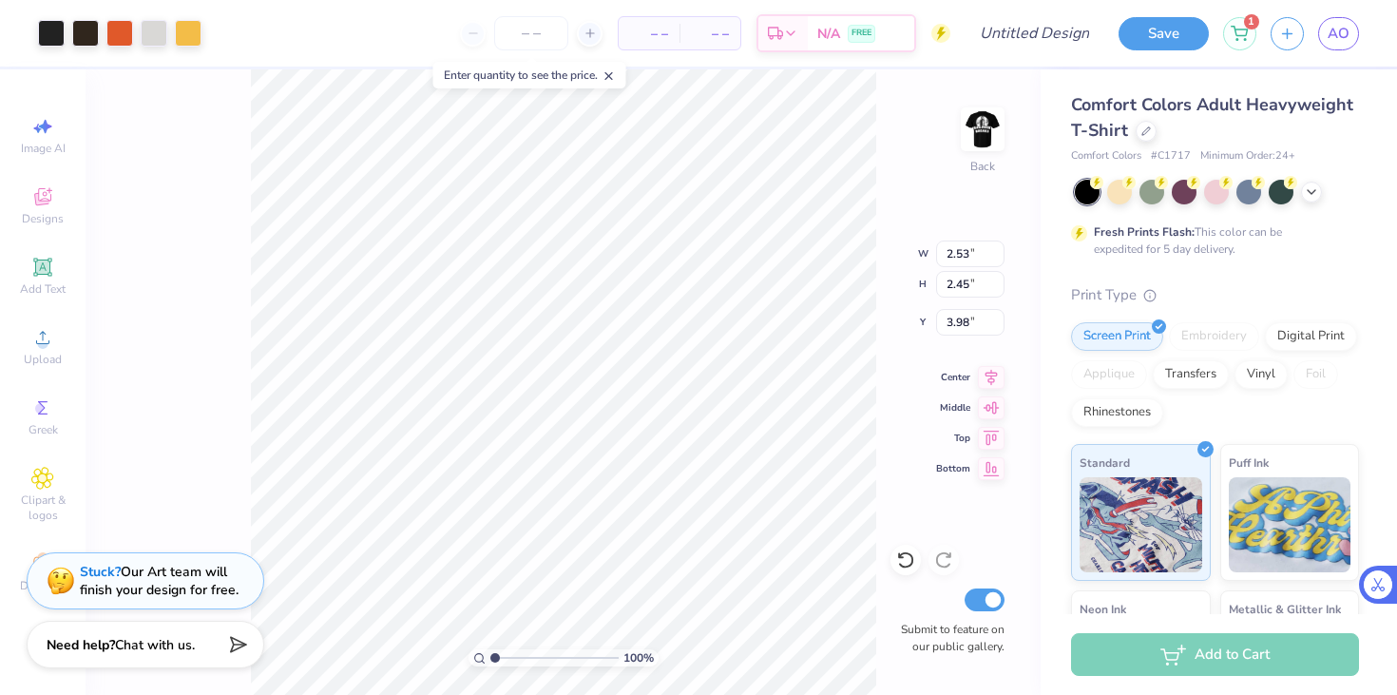
type input "4.90"
click at [118, 35] on div at bounding box center [119, 31] width 27 height 27
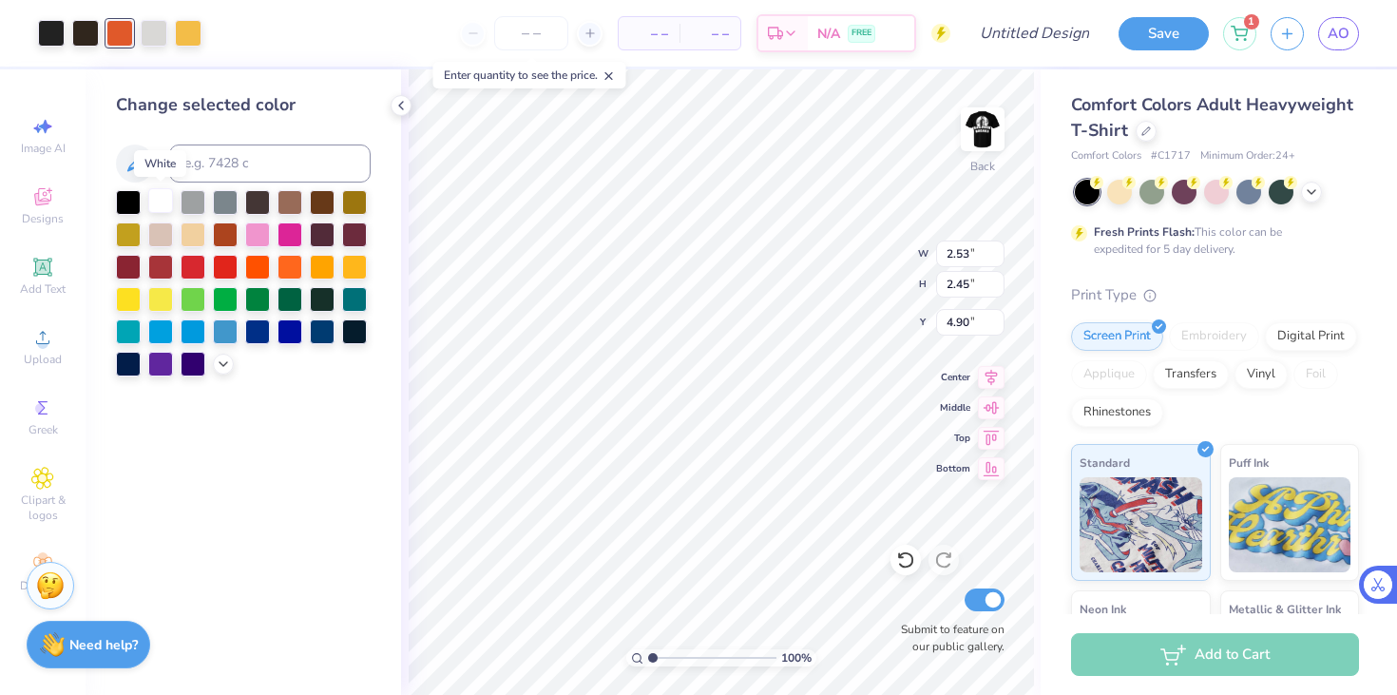
click at [158, 203] on div at bounding box center [160, 200] width 25 height 25
click at [157, 38] on div at bounding box center [154, 31] width 27 height 27
click at [162, 206] on div at bounding box center [160, 200] width 25 height 25
click at [88, 33] on div at bounding box center [85, 31] width 27 height 27
click at [199, 207] on div at bounding box center [193, 200] width 25 height 25
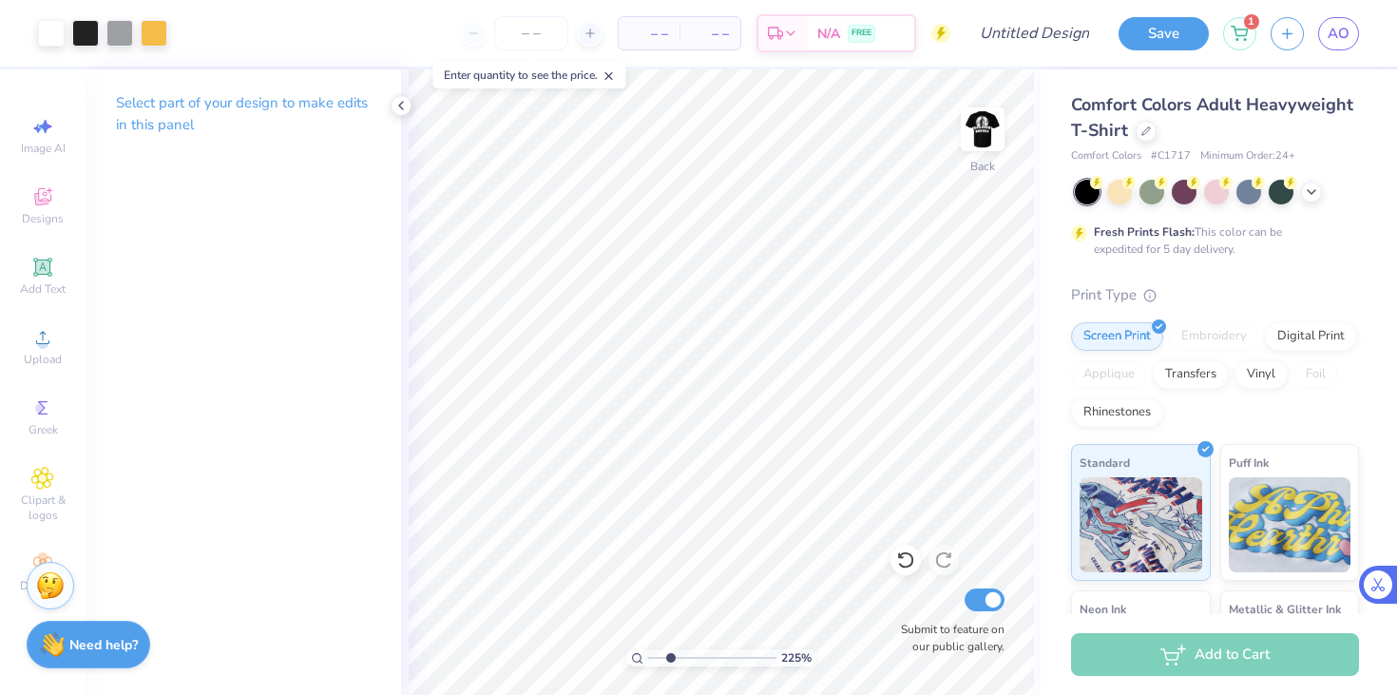
type input "2.38"
drag, startPoint x: 653, startPoint y: 658, endPoint x: 670, endPoint y: 655, distance: 17.3
click at [670, 655] on input "range" at bounding box center [712, 657] width 128 height 17
click at [158, 35] on div at bounding box center [154, 31] width 27 height 27
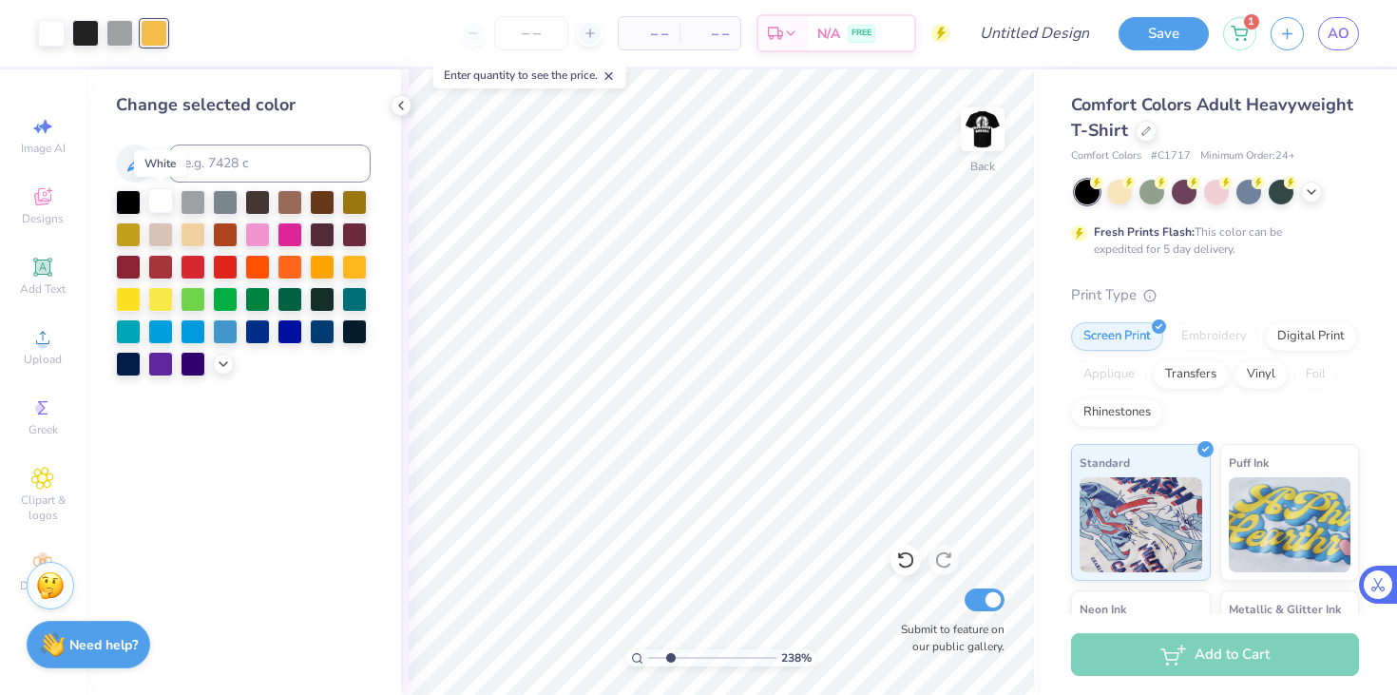
click at [162, 203] on div at bounding box center [160, 200] width 25 height 25
click at [123, 33] on div at bounding box center [119, 31] width 27 height 27
click at [134, 206] on div at bounding box center [128, 200] width 25 height 25
click at [132, 363] on div at bounding box center [128, 362] width 25 height 25
click at [324, 198] on div at bounding box center [322, 200] width 25 height 25
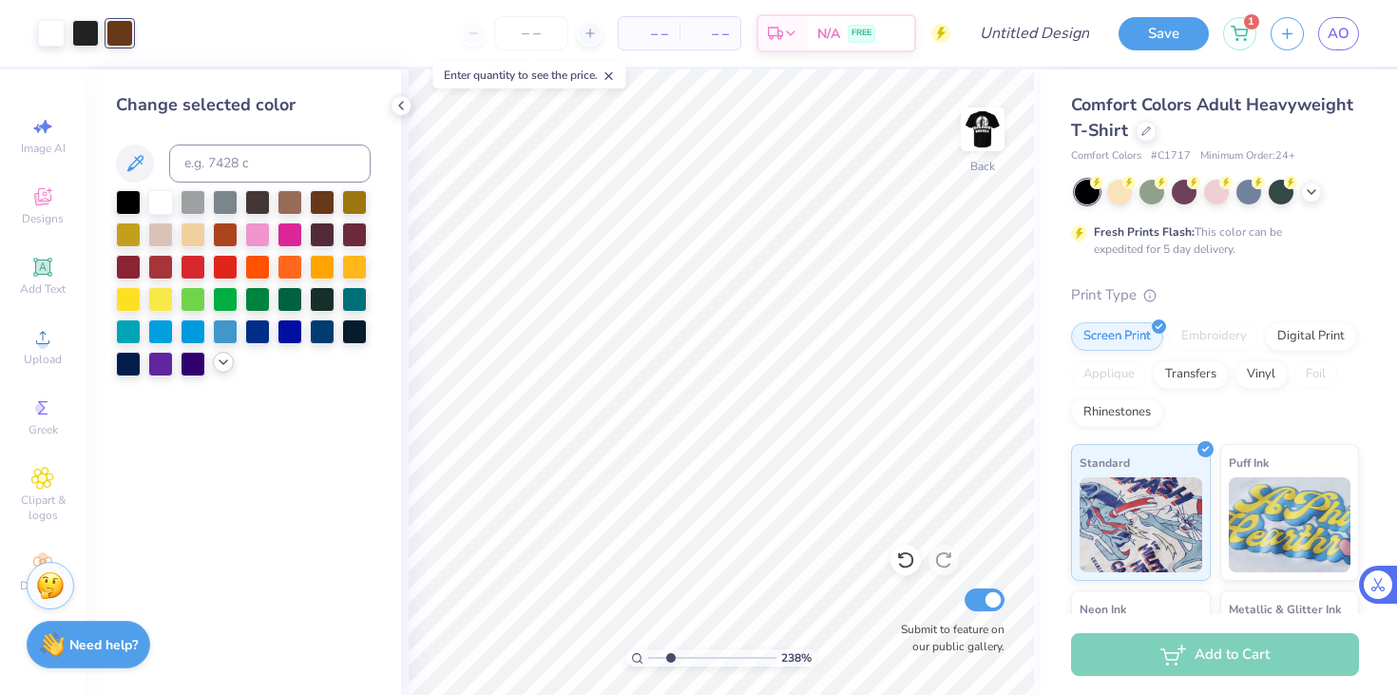
click at [222, 368] on icon at bounding box center [223, 361] width 15 height 15
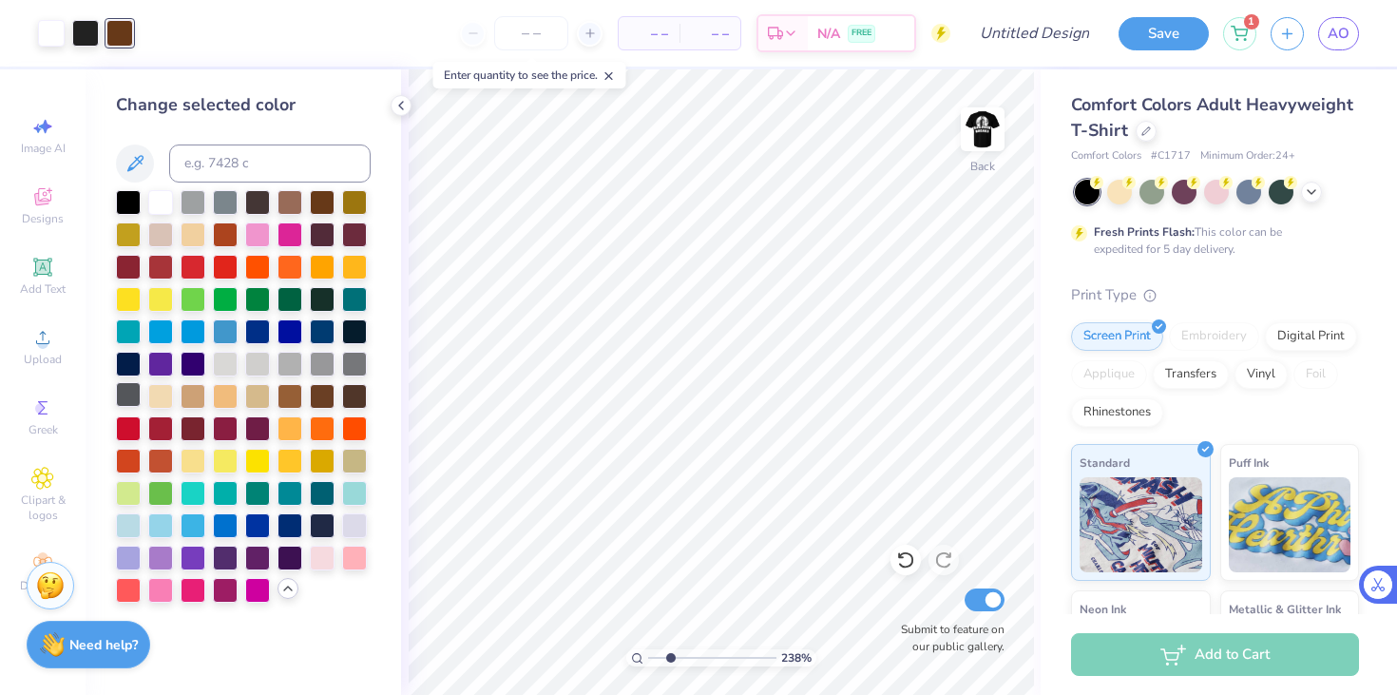
click at [124, 398] on div at bounding box center [128, 394] width 25 height 25
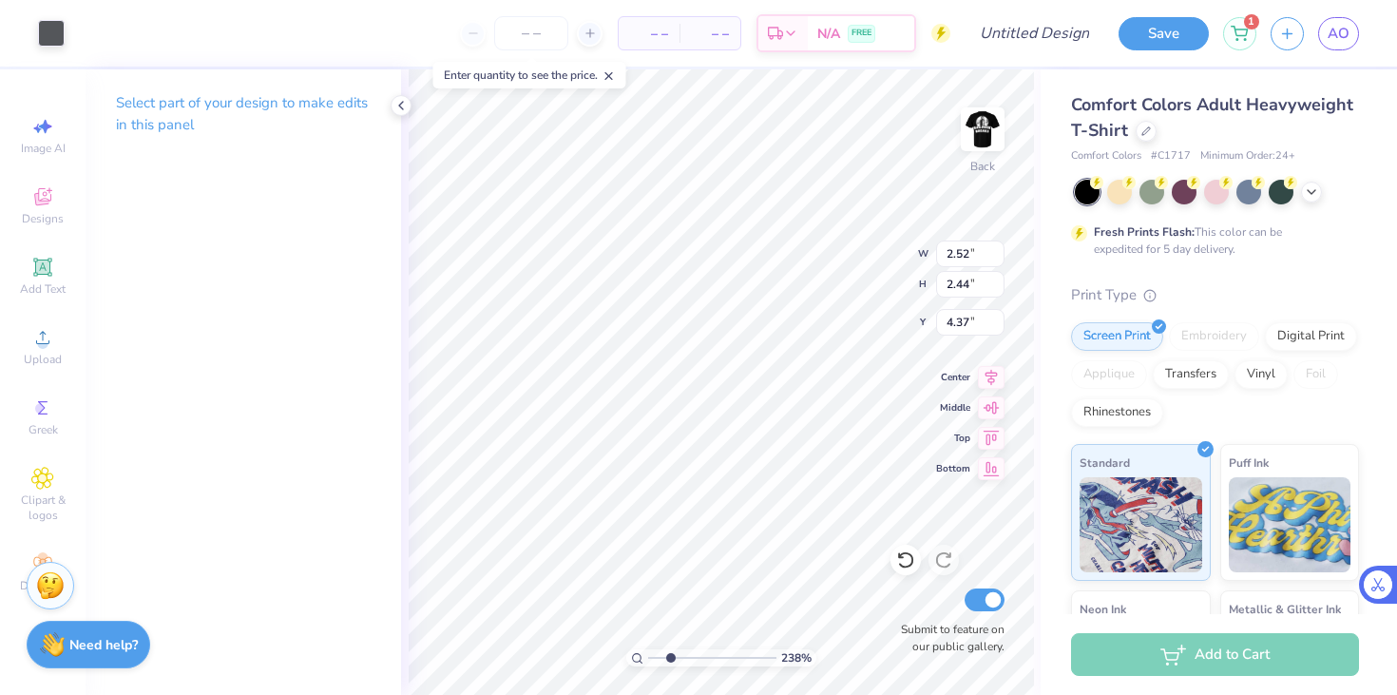
type input "2.52"
type input "2.44"
type input "4.37"
drag, startPoint x: 671, startPoint y: 658, endPoint x: 598, endPoint y: 656, distance: 73.2
type input "1"
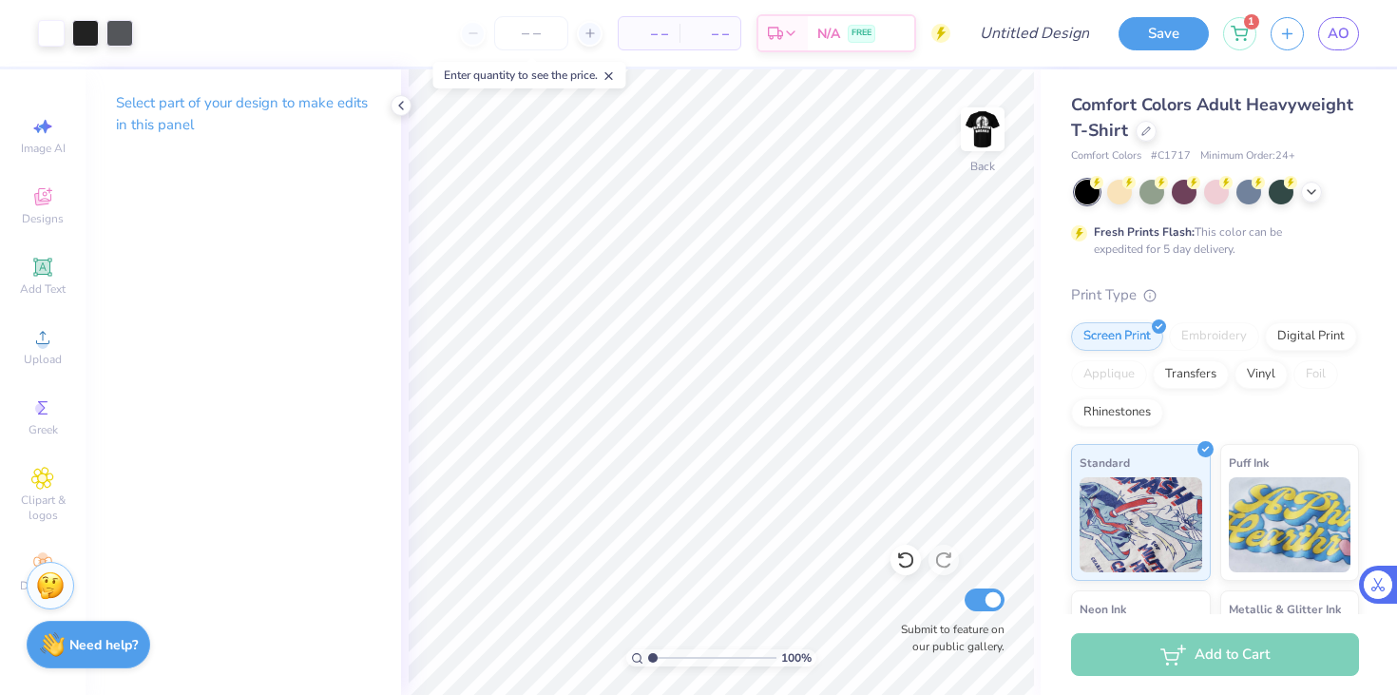
click at [648, 656] on input "range" at bounding box center [712, 657] width 128 height 17
click at [984, 134] on img at bounding box center [983, 129] width 76 height 76
type input "14.21"
type input "13.34"
click at [982, 117] on img at bounding box center [983, 129] width 76 height 76
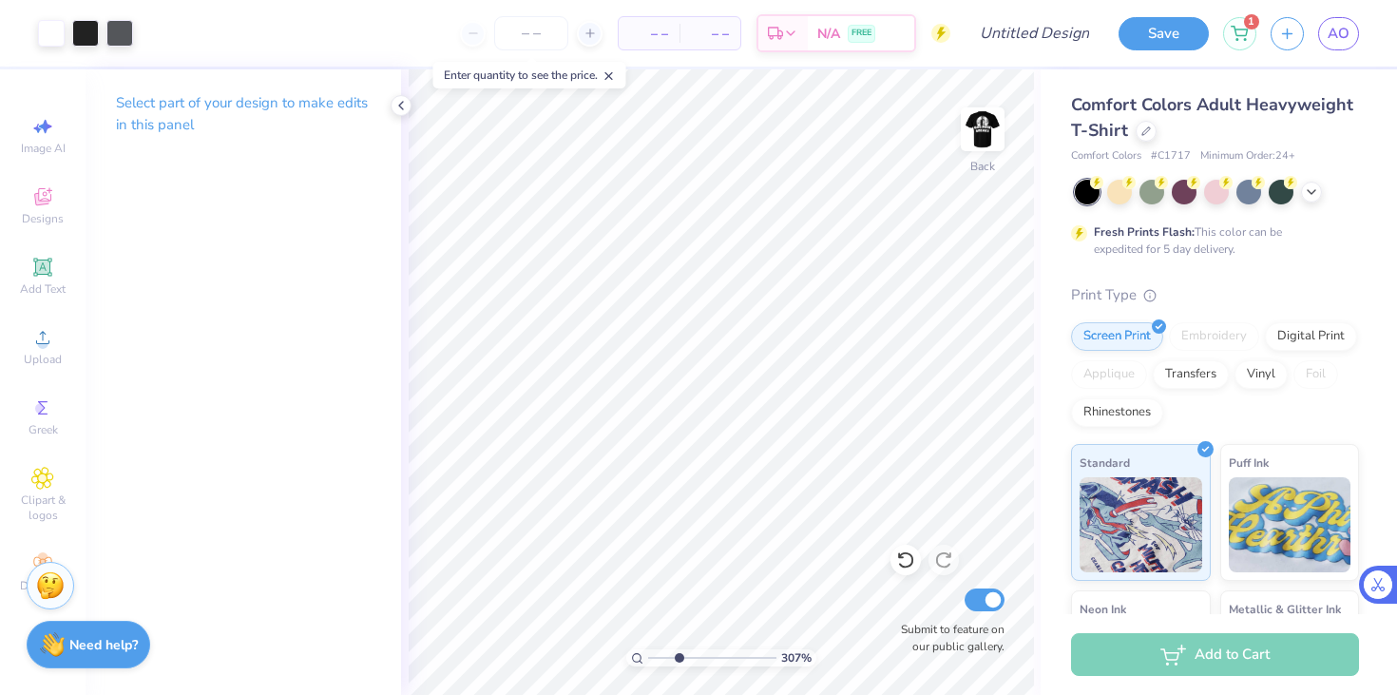
drag, startPoint x: 654, startPoint y: 657, endPoint x: 679, endPoint y: 653, distance: 25.0
type input "3.07"
click at [679, 653] on input "range" at bounding box center [712, 657] width 128 height 17
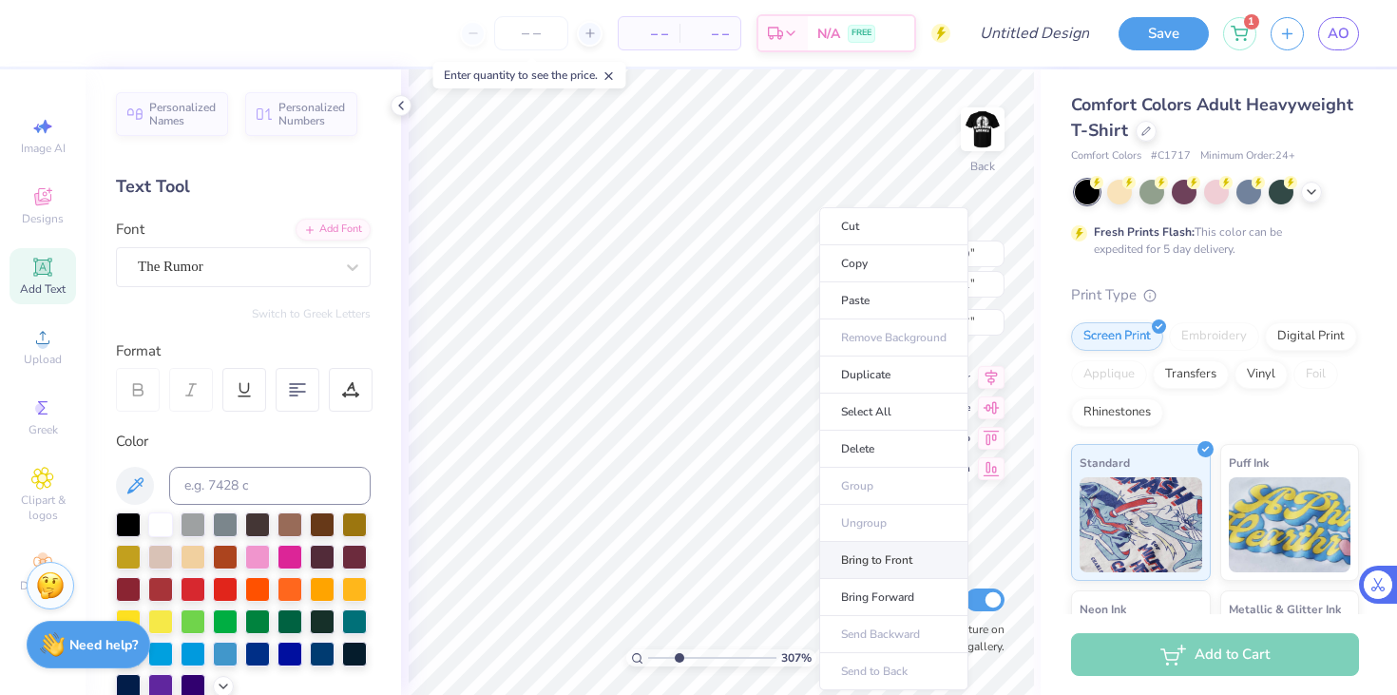
click at [873, 560] on li "Bring to Front" at bounding box center [893, 560] width 149 height 37
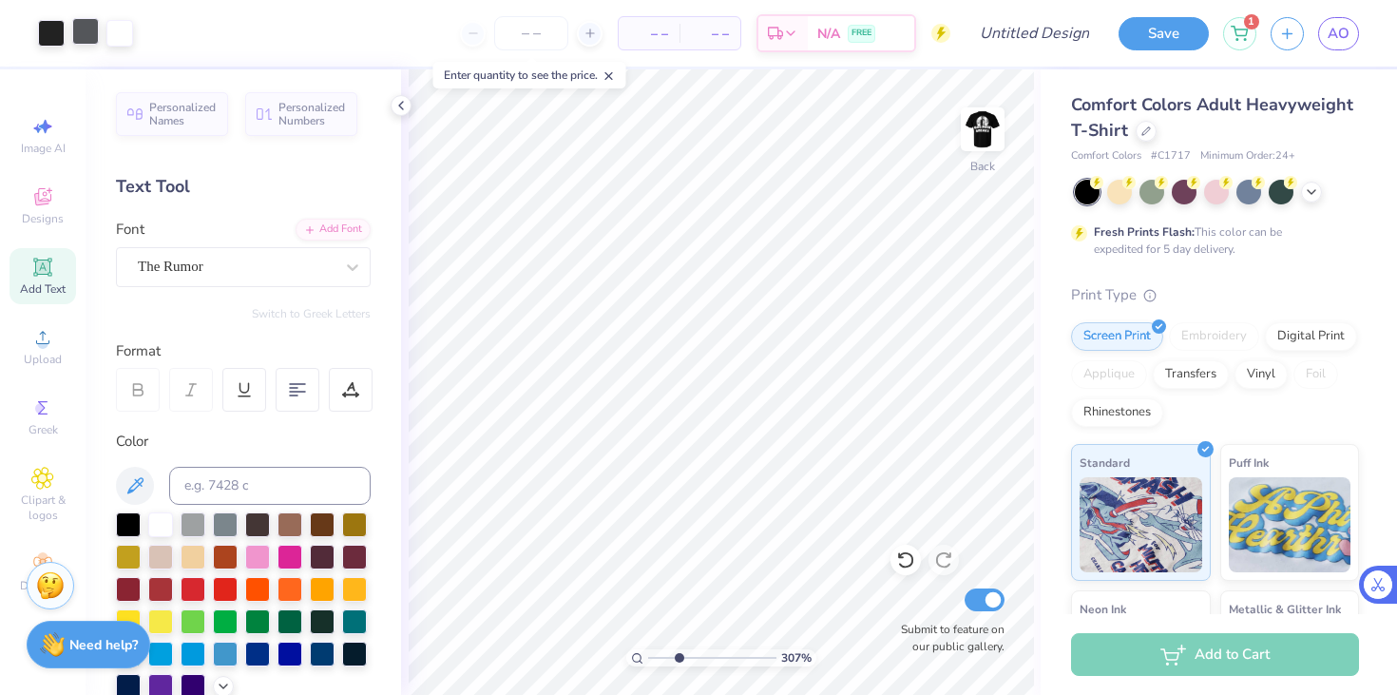
click at [86, 36] on div at bounding box center [85, 31] width 27 height 27
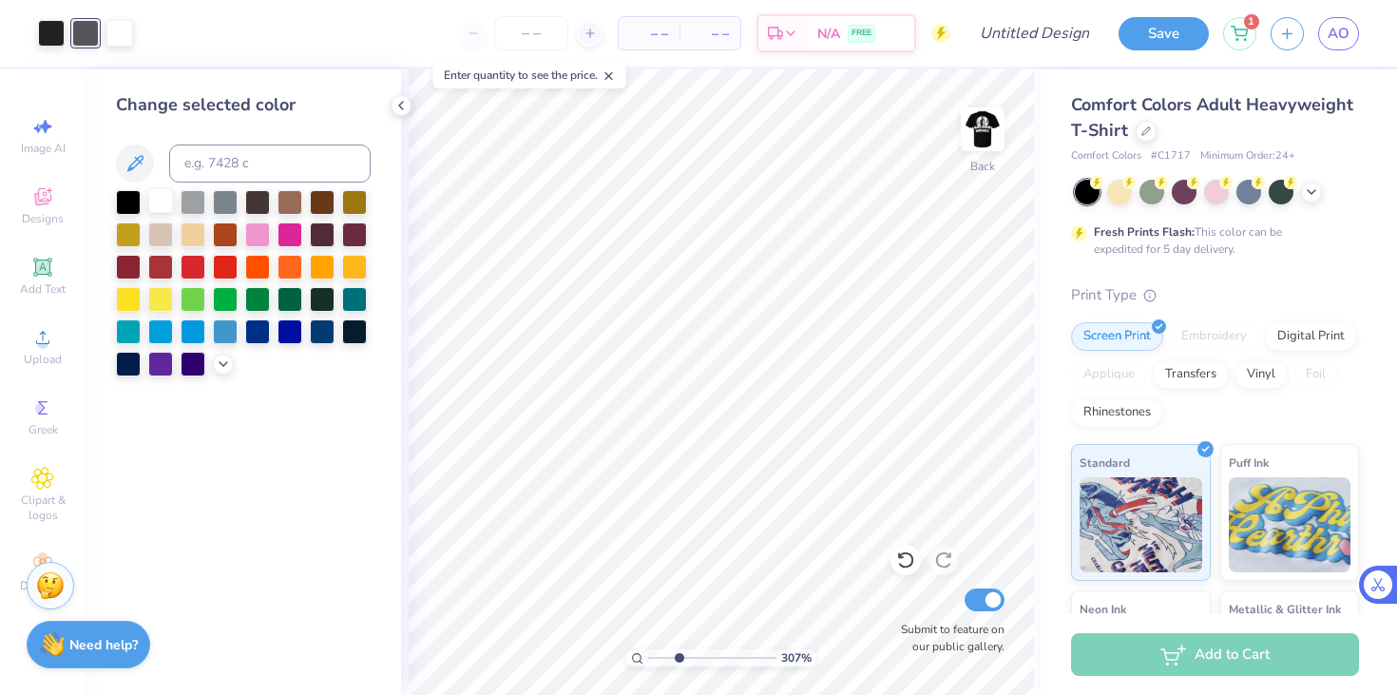
click at [159, 202] on div at bounding box center [160, 200] width 25 height 25
click at [52, 34] on div at bounding box center [51, 31] width 27 height 27
click at [126, 205] on div at bounding box center [128, 200] width 25 height 25
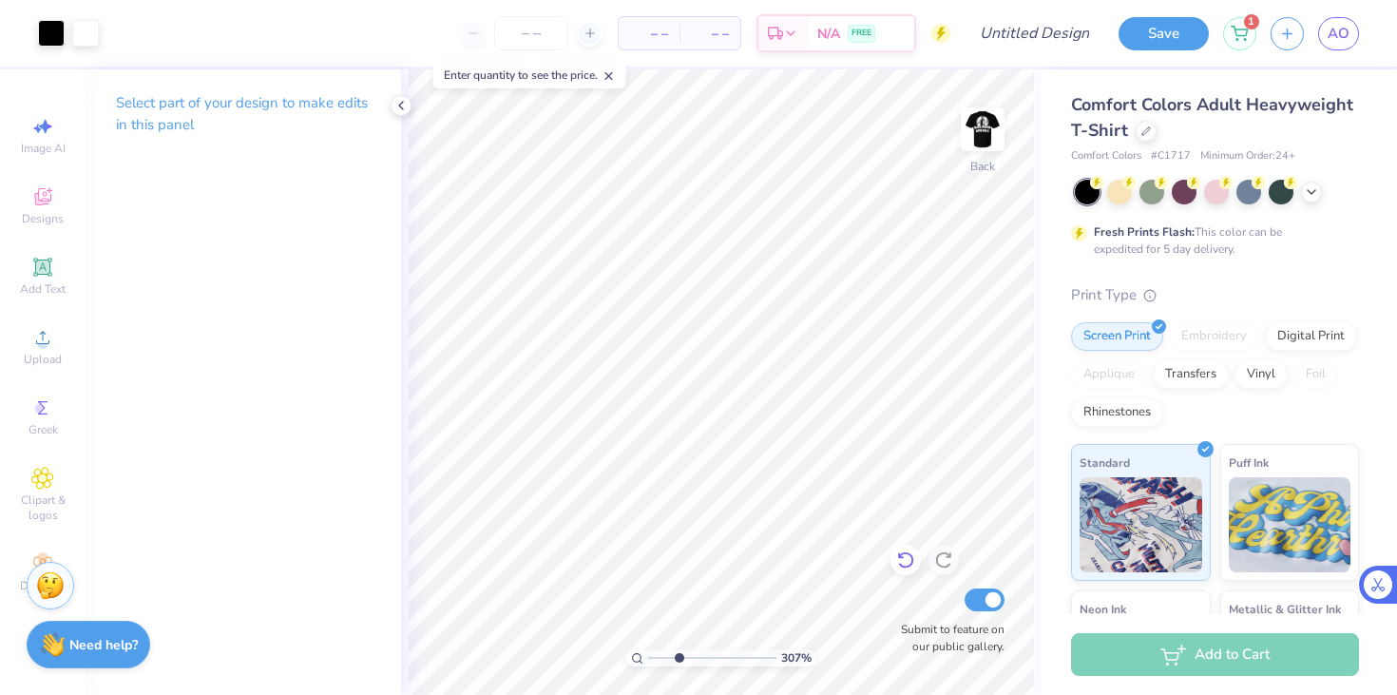
click at [910, 562] on icon at bounding box center [905, 559] width 19 height 19
click at [912, 562] on icon at bounding box center [905, 560] width 16 height 17
click at [117, 32] on div at bounding box center [119, 31] width 27 height 27
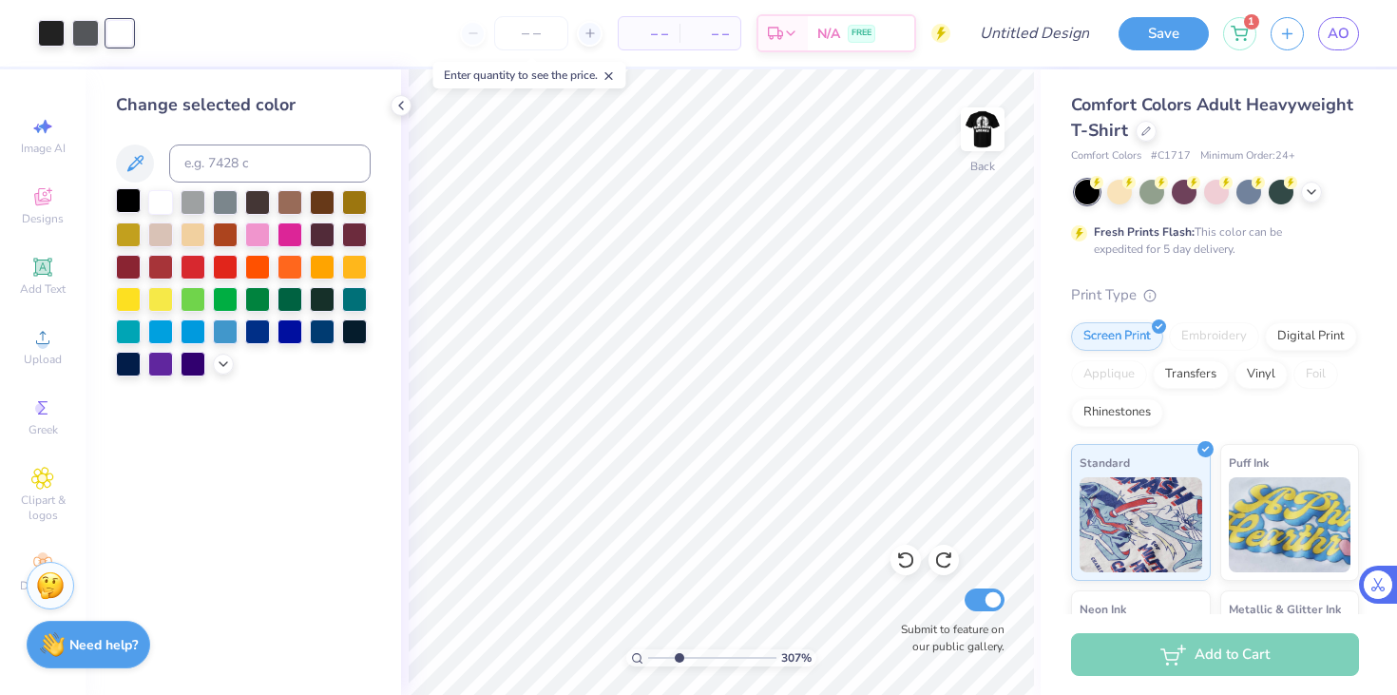
click at [126, 199] on div at bounding box center [128, 200] width 25 height 25
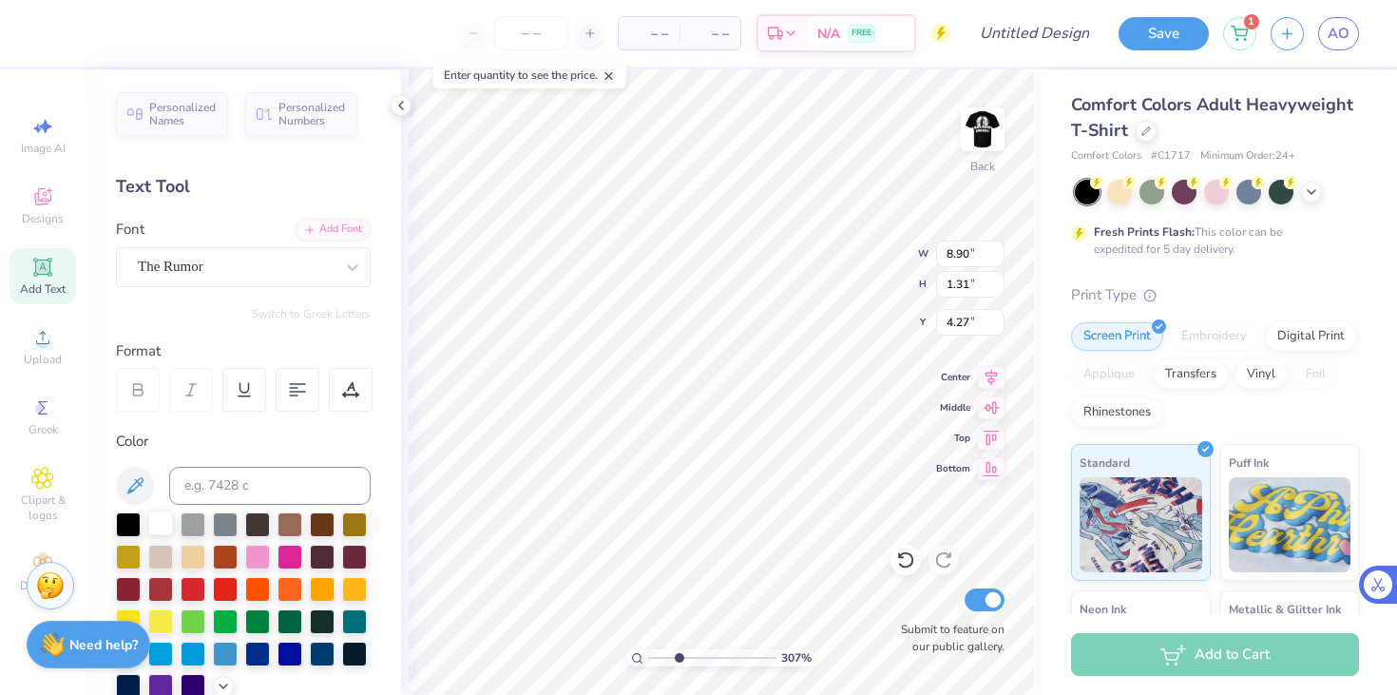
click at [163, 532] on div at bounding box center [160, 522] width 25 height 25
click at [84, 33] on div at bounding box center [85, 31] width 27 height 27
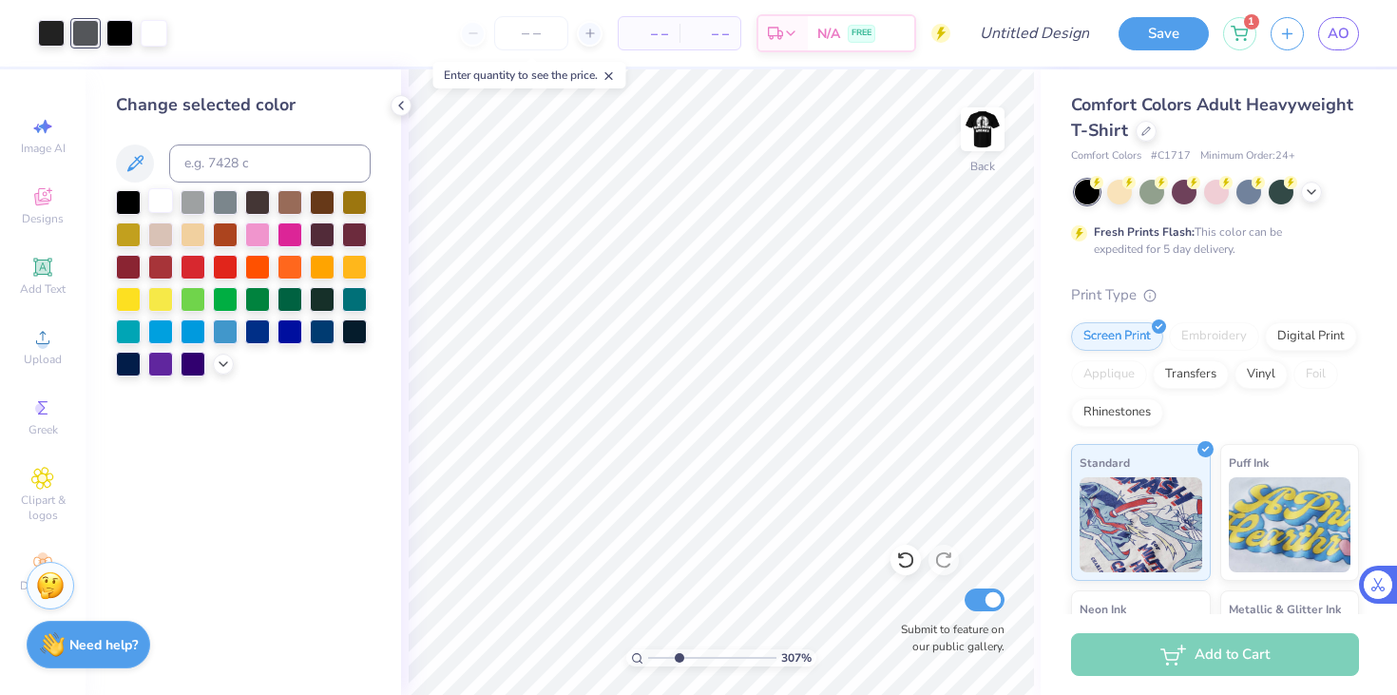
click at [154, 198] on div at bounding box center [160, 200] width 25 height 25
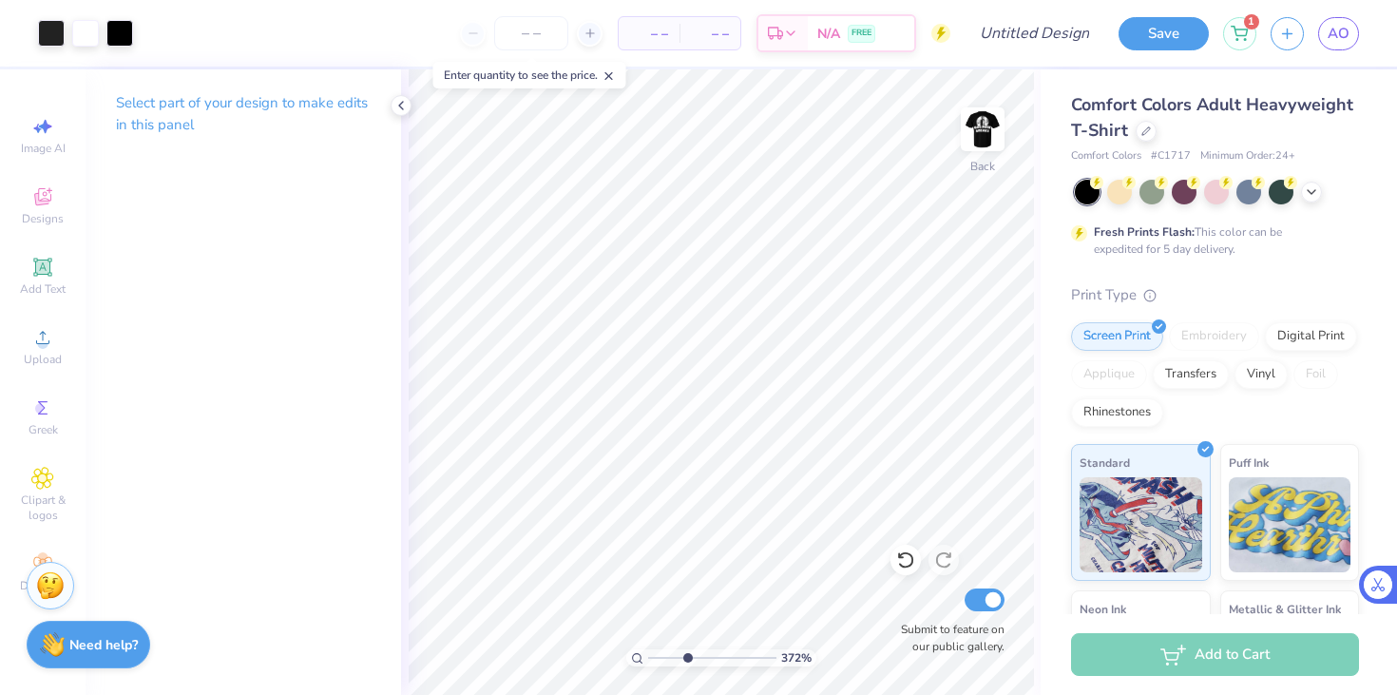
click at [686, 655] on input "range" at bounding box center [712, 657] width 128 height 17
click at [50, 30] on div at bounding box center [51, 31] width 27 height 27
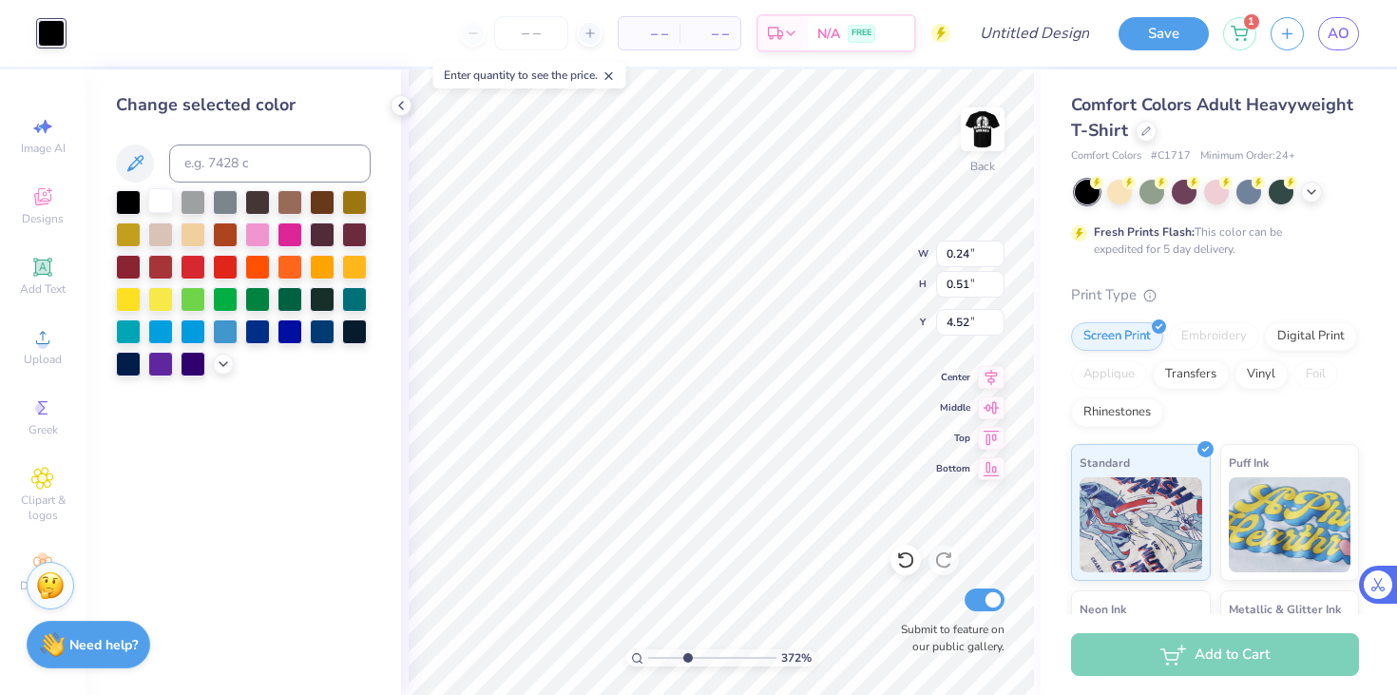
click at [162, 207] on div at bounding box center [160, 200] width 25 height 25
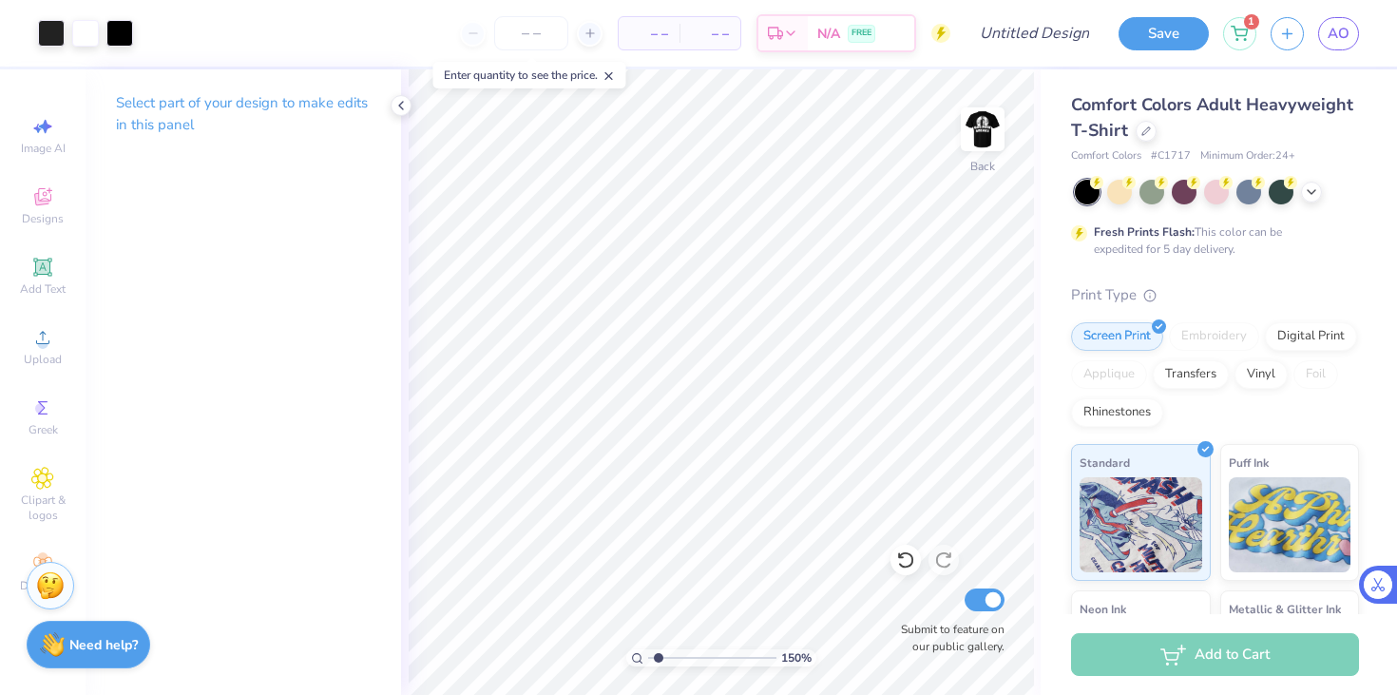
drag, startPoint x: 688, startPoint y: 657, endPoint x: 618, endPoint y: 658, distance: 70.3
click at [648, 658] on input "range" at bounding box center [712, 657] width 128 height 17
drag, startPoint x: 653, startPoint y: 657, endPoint x: 686, endPoint y: 664, distance: 34.1
click at [686, 664] on input "range" at bounding box center [712, 657] width 128 height 17
drag, startPoint x: 686, startPoint y: 657, endPoint x: 601, endPoint y: 666, distance: 86.1
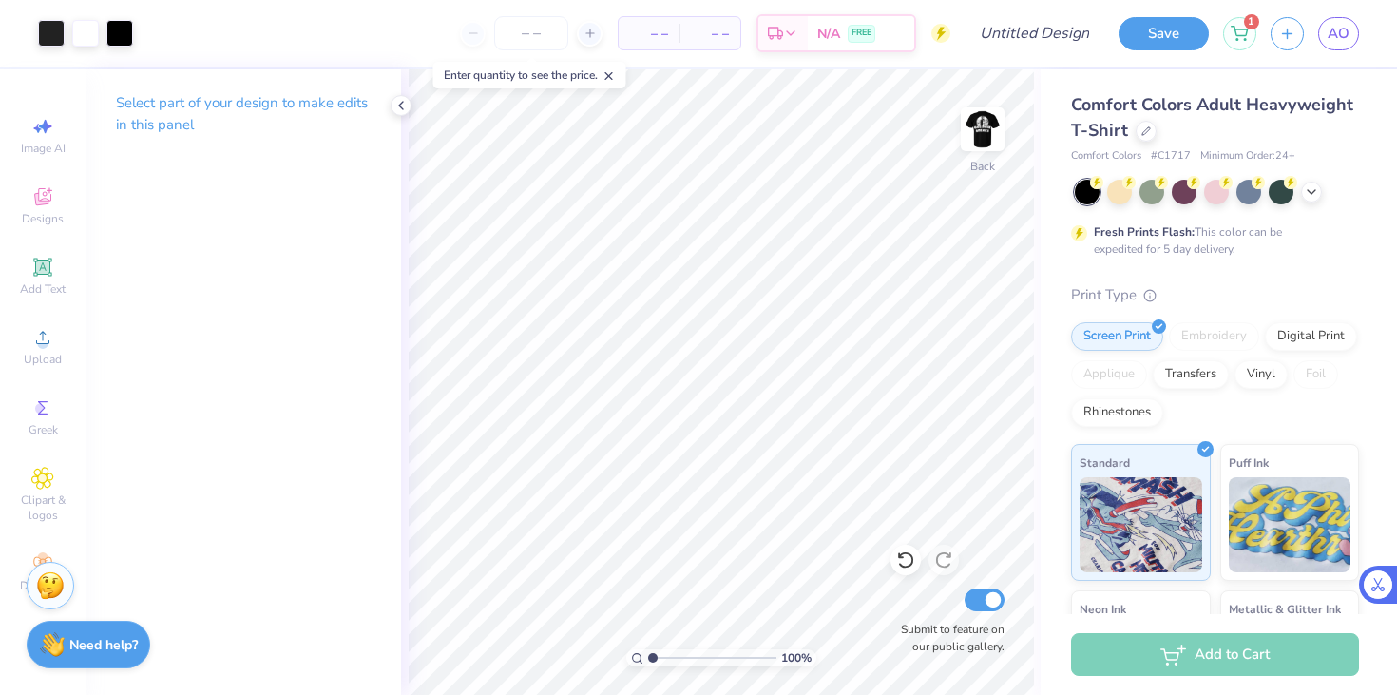
type input "1"
click at [648, 666] on input "range" at bounding box center [712, 657] width 128 height 17
click at [404, 101] on icon at bounding box center [400, 105] width 15 height 15
